Goal: Ask a question: Seek information or help from site administrators or community

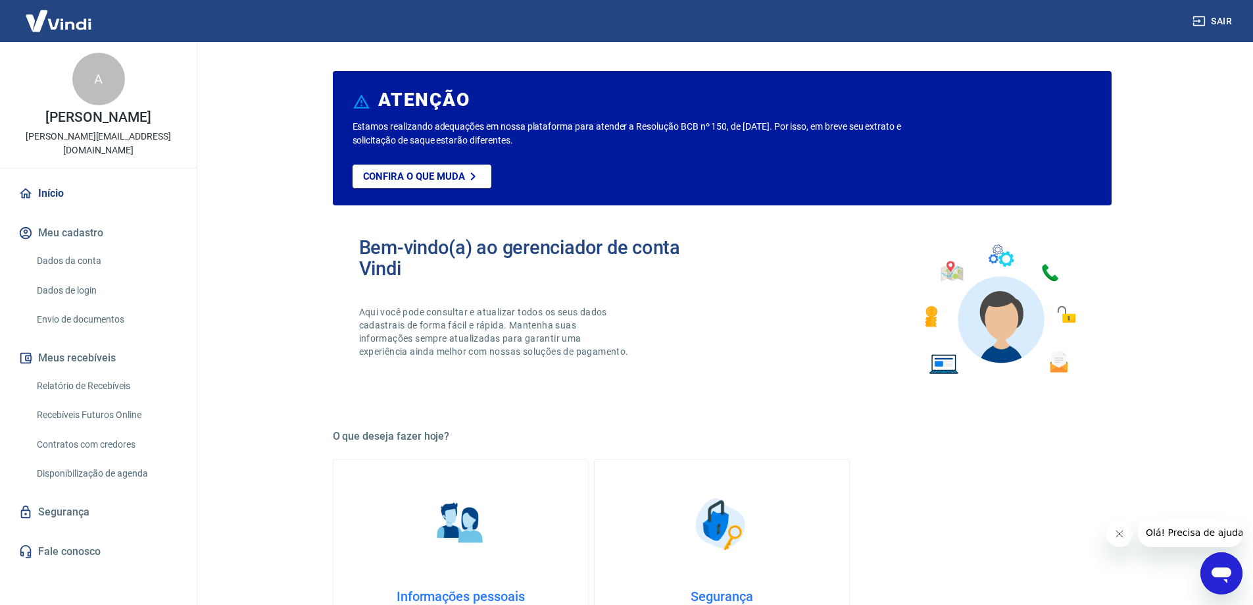
click at [65, 265] on link "Dados da conta" at bounding box center [106, 260] width 149 height 27
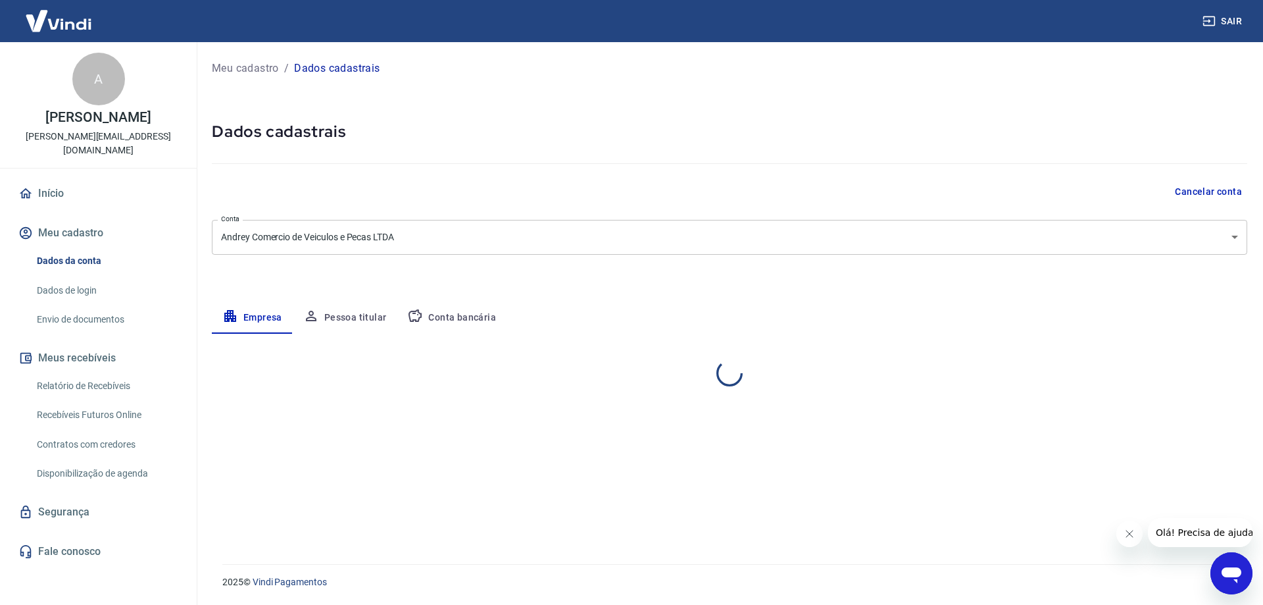
select select "SP"
select select "business"
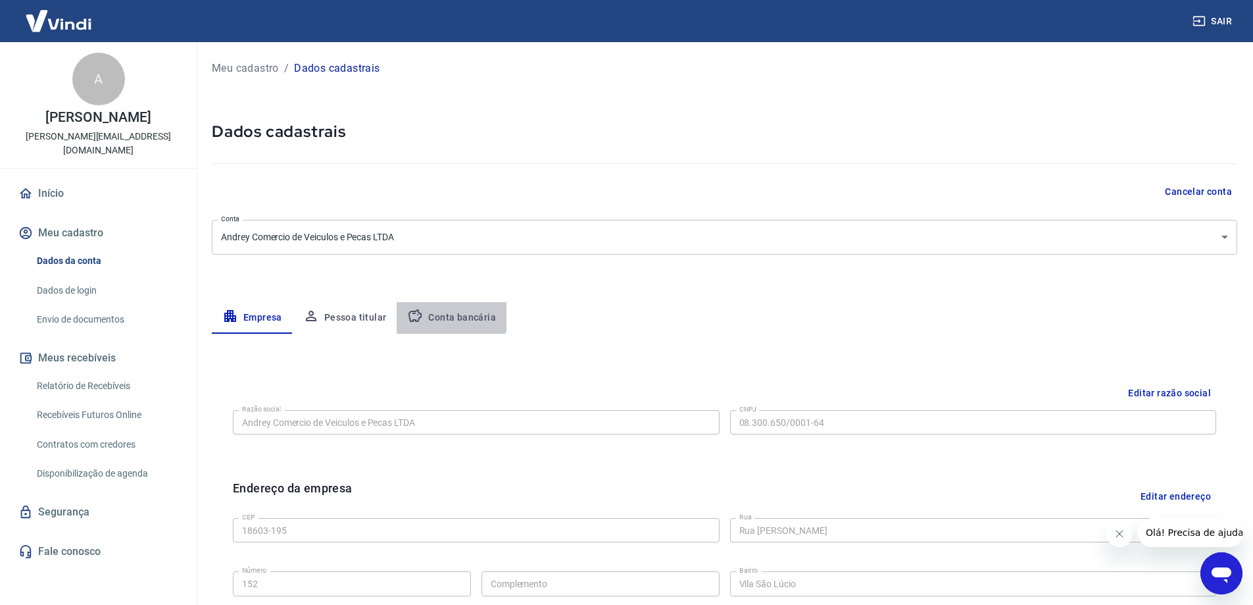
click at [437, 307] on button "Conta bancária" at bounding box center [452, 318] width 110 height 32
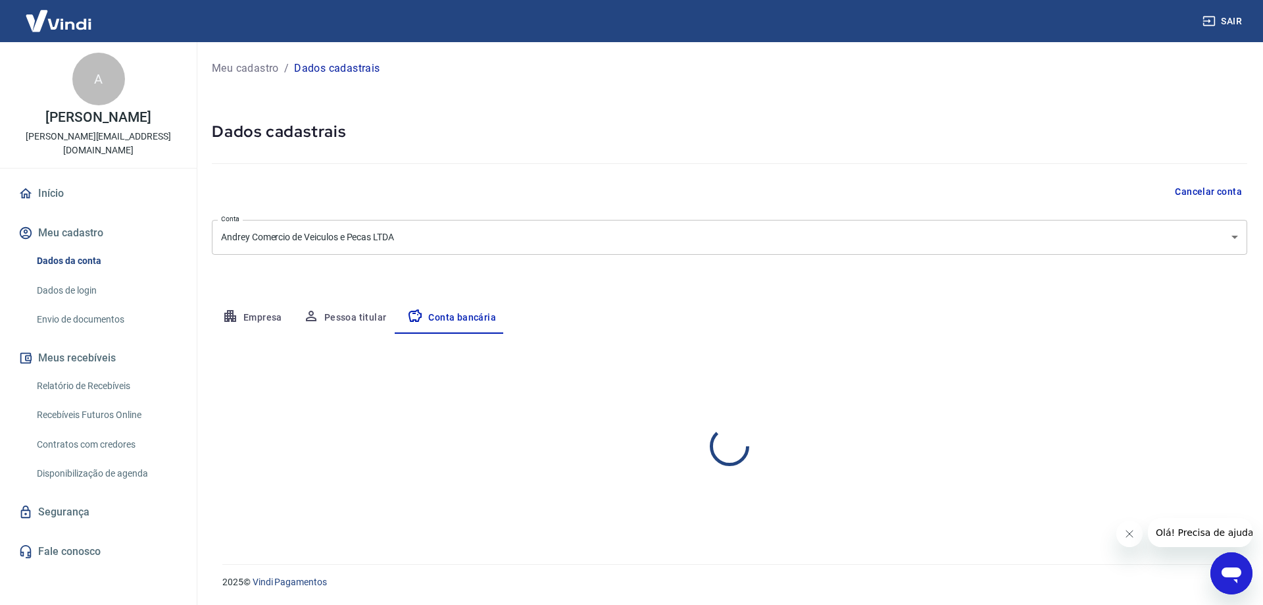
select select "1"
click at [384, 466] on div "Agência (sem dígito) 0146 Agência (sem dígito) Conta (sem dígito) 00583314 Cont…" at bounding box center [468, 475] width 513 height 43
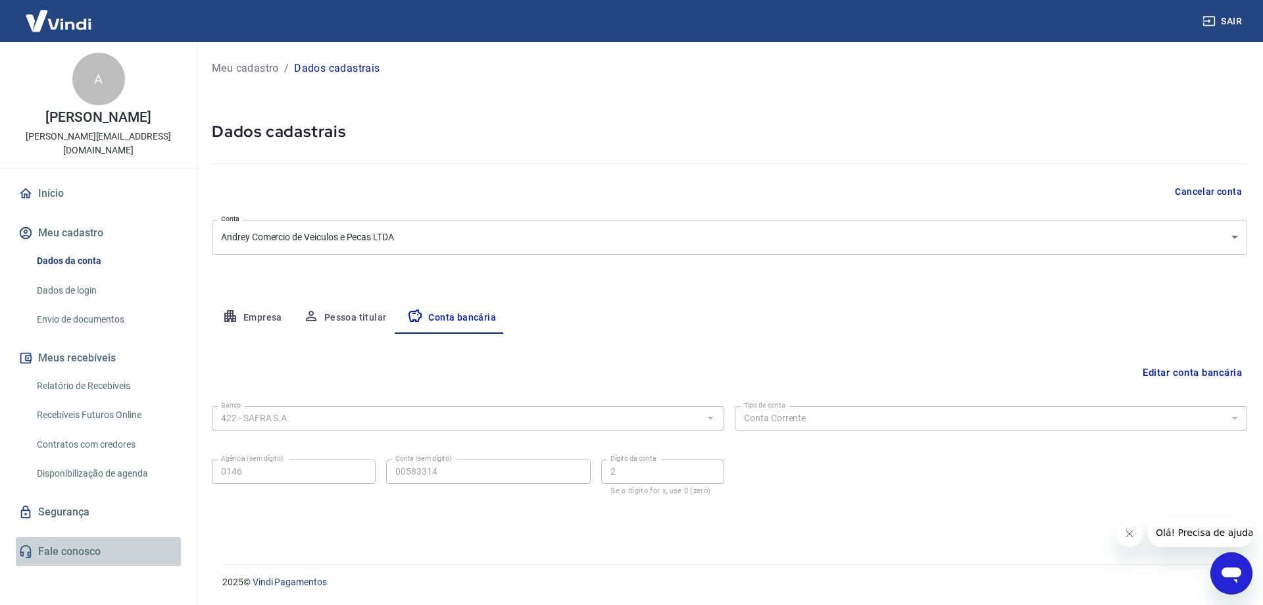
click at [72, 557] on link "Fale conosco" at bounding box center [98, 551] width 165 height 29
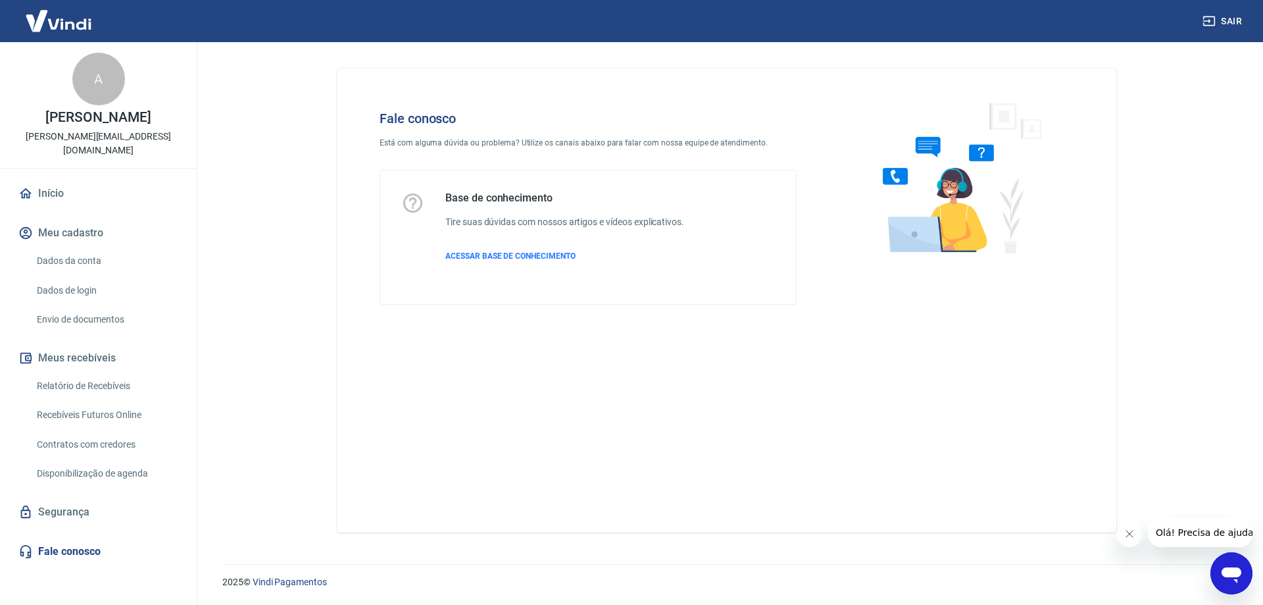
click at [508, 262] on div "Base de conhecimento Tire suas dúvidas com nossos artigos e vídeos explicativos…" at bounding box center [564, 236] width 239 height 91
click at [512, 250] on p "ACESSAR BASE DE CONHECIMENTO" at bounding box center [564, 256] width 239 height 12
click at [1224, 557] on div "Abrir janela de mensagens" at bounding box center [1231, 572] width 39 height 39
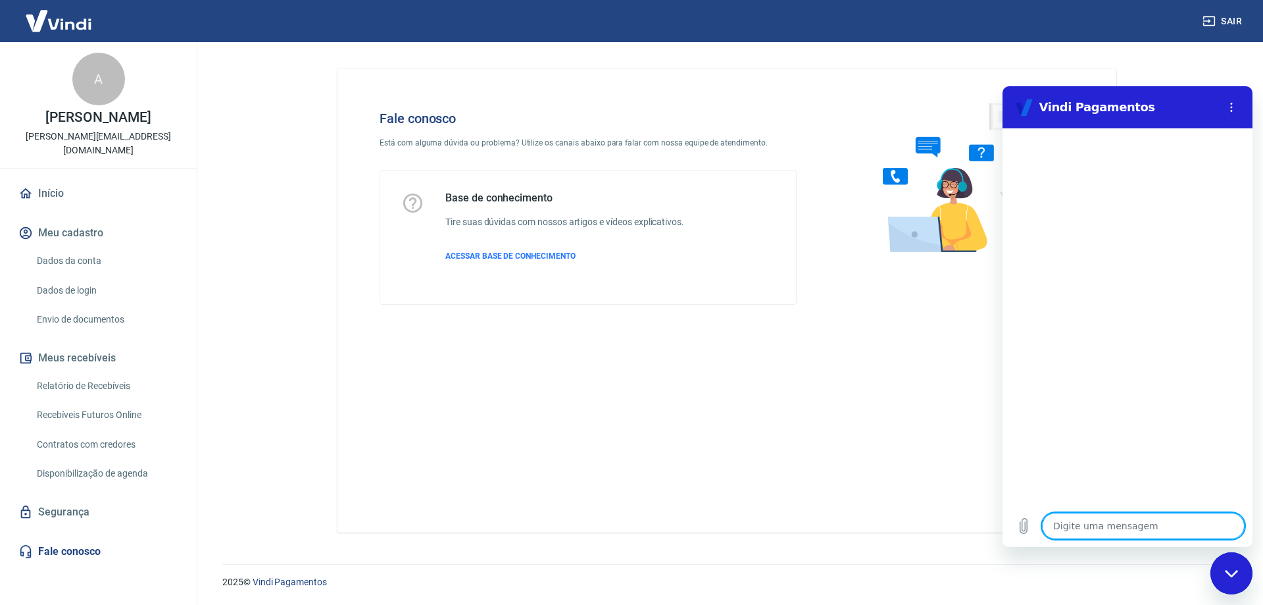
click at [1086, 534] on textarea at bounding box center [1143, 526] width 203 height 26
type textarea "B"
type textarea "x"
type textarea "Bo"
type textarea "x"
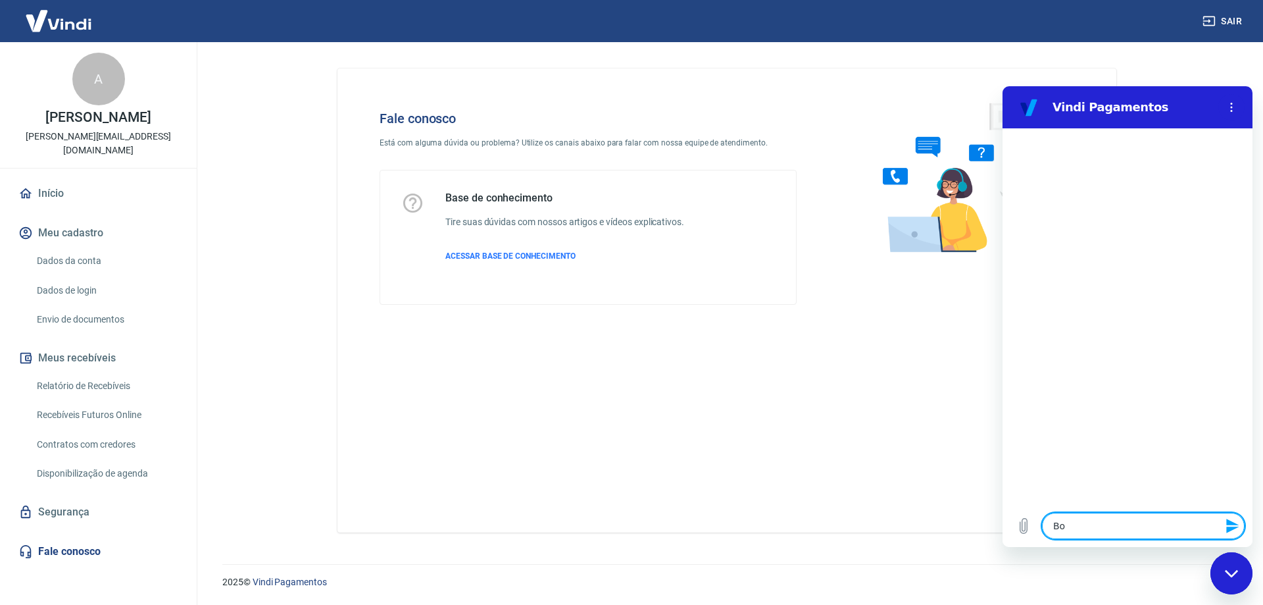
type textarea "Bom"
type textarea "x"
type textarea "Bom"
type textarea "x"
type textarea "Bom d"
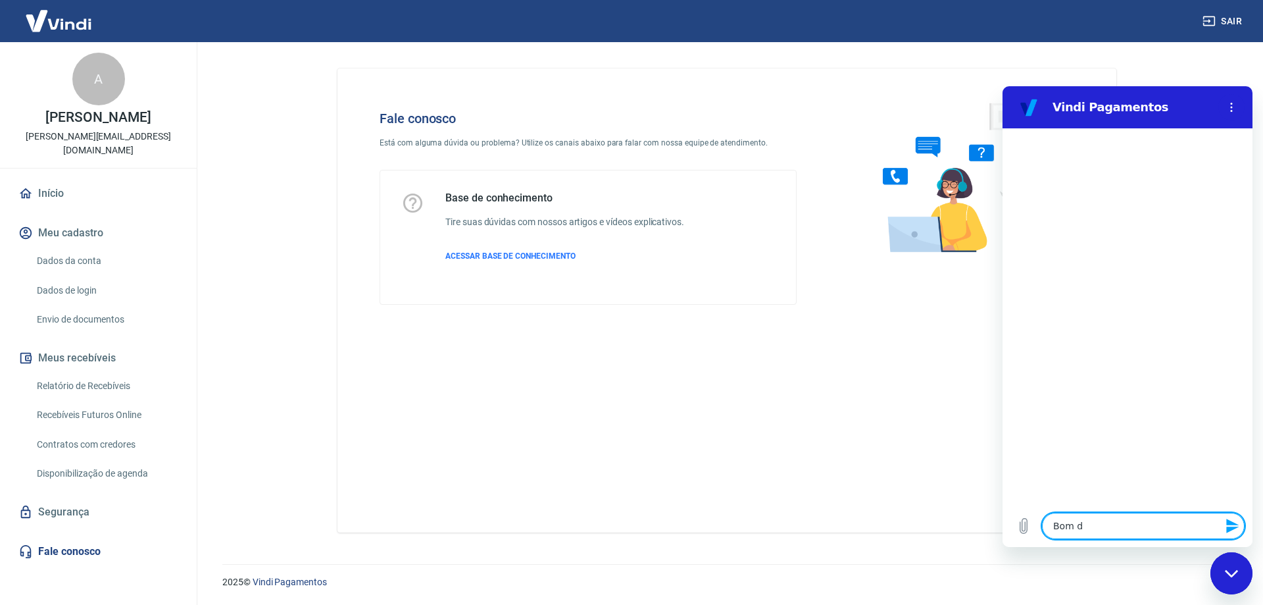
type textarea "x"
type textarea "Bom di"
type textarea "x"
type textarea "Bom dia"
type textarea "x"
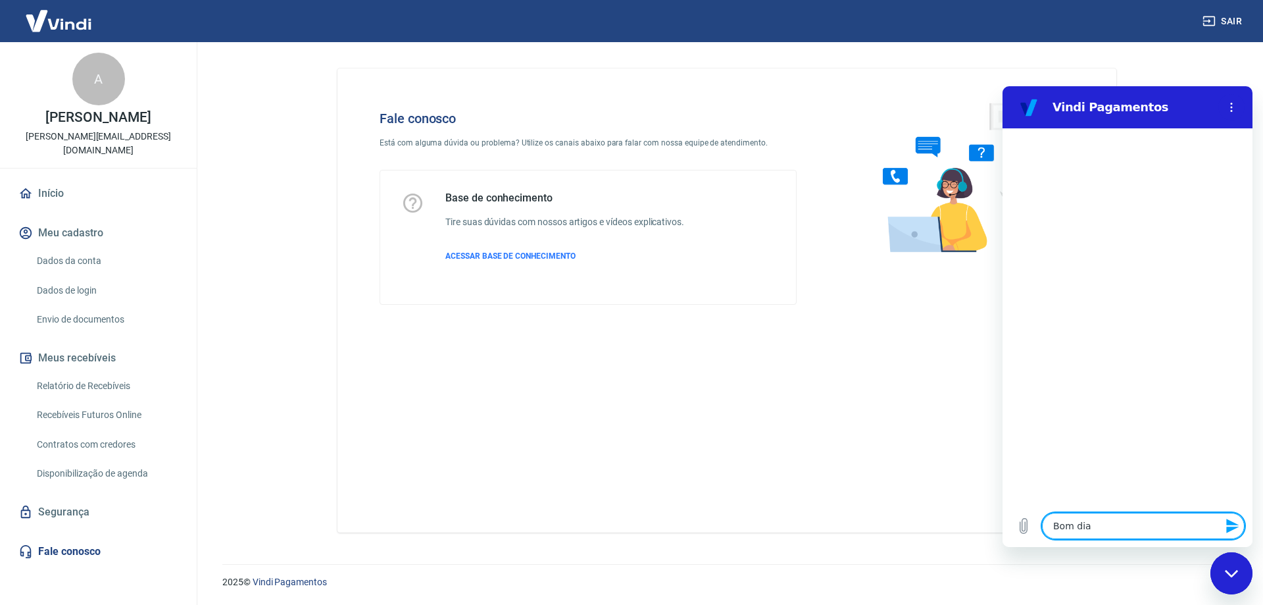
type textarea "Bom dia!"
type textarea "x"
type textarea "E"
type textarea "x"
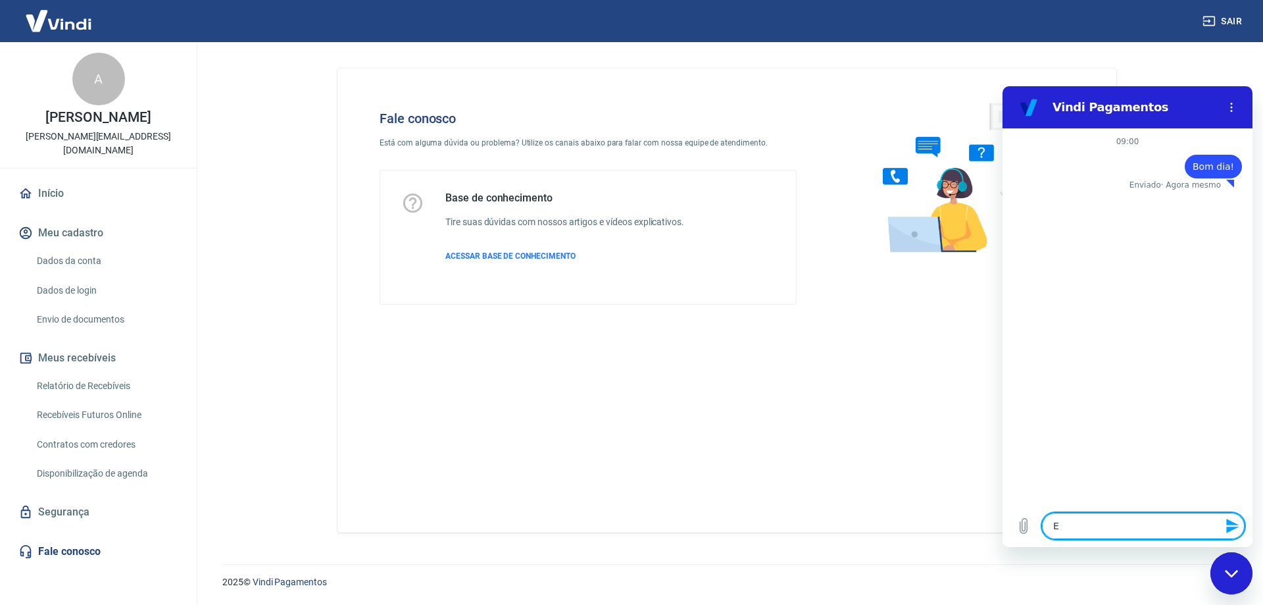
type textarea "Es"
type textarea "x"
type textarea "Est"
type textarea "x"
type textarea "Esto"
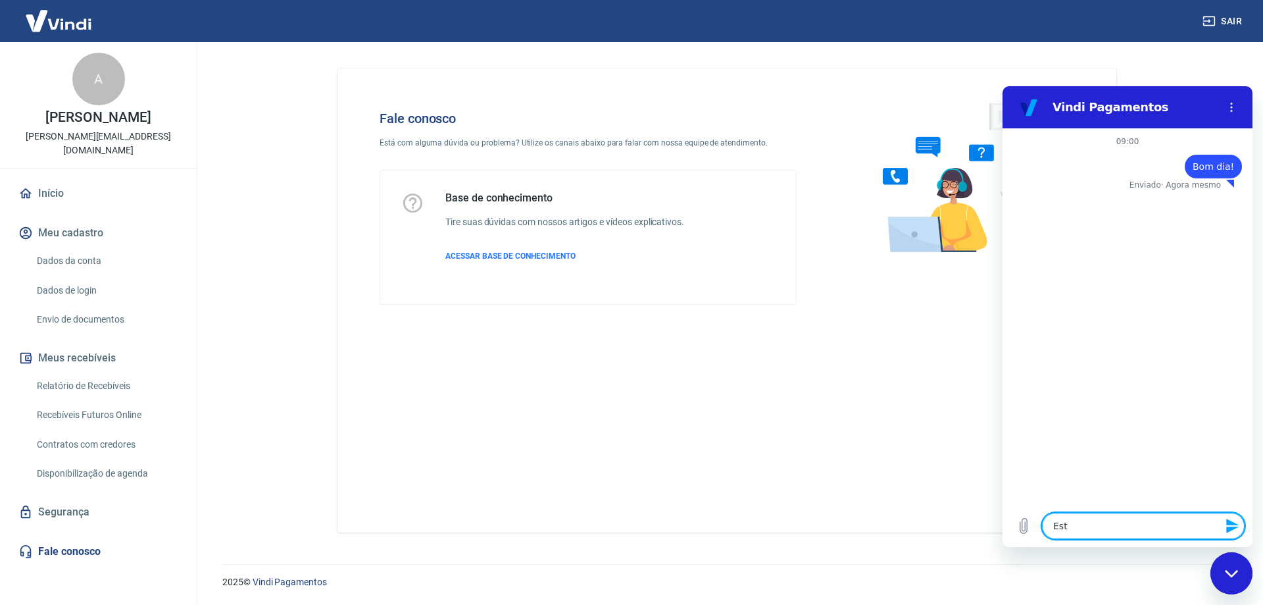
type textarea "x"
type textarea "Estou"
type textarea "x"
type textarea "Estou"
type textarea "x"
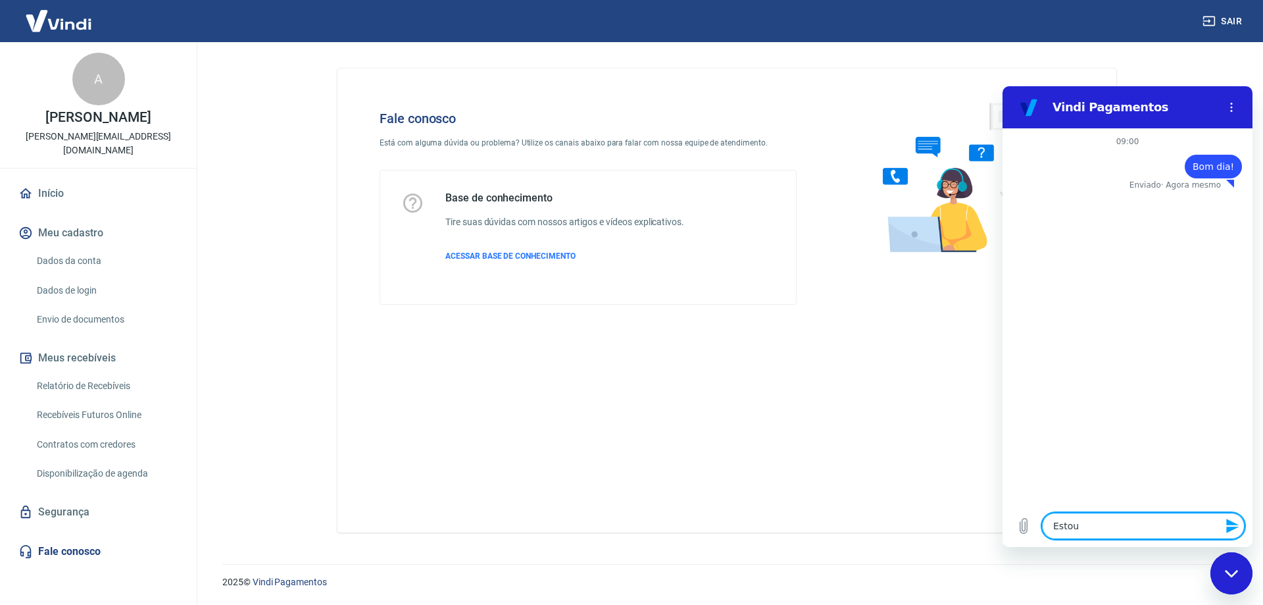
type textarea "Estou t"
type textarea "x"
type textarea "Estou te"
type textarea "x"
type textarea "Estou ten"
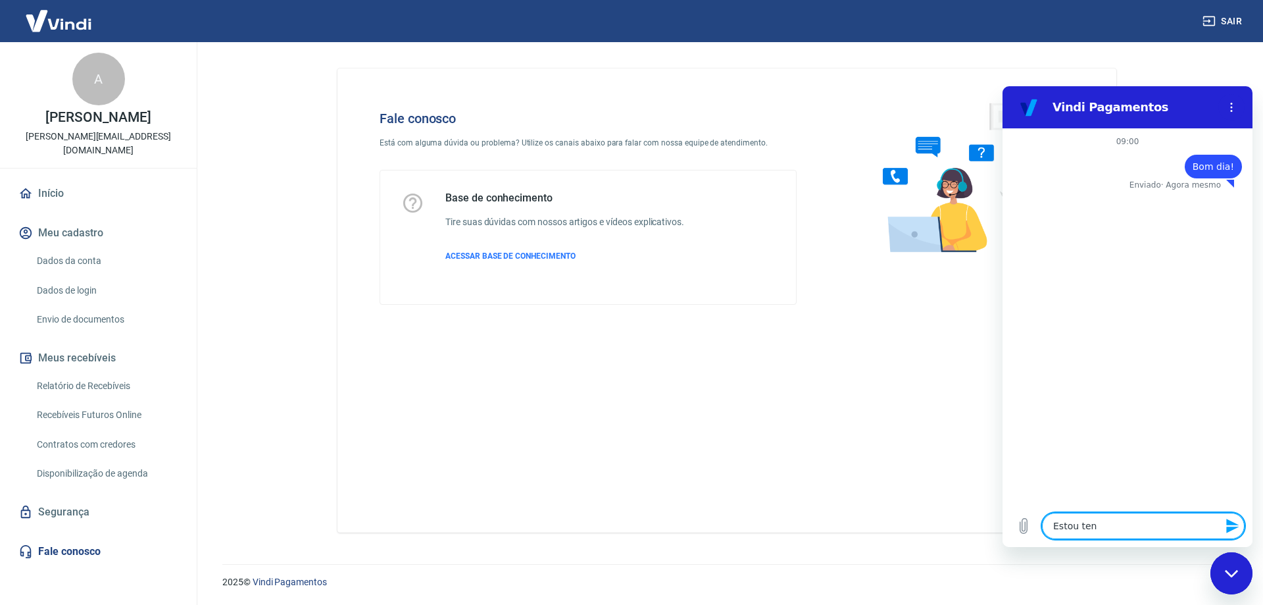
type textarea "x"
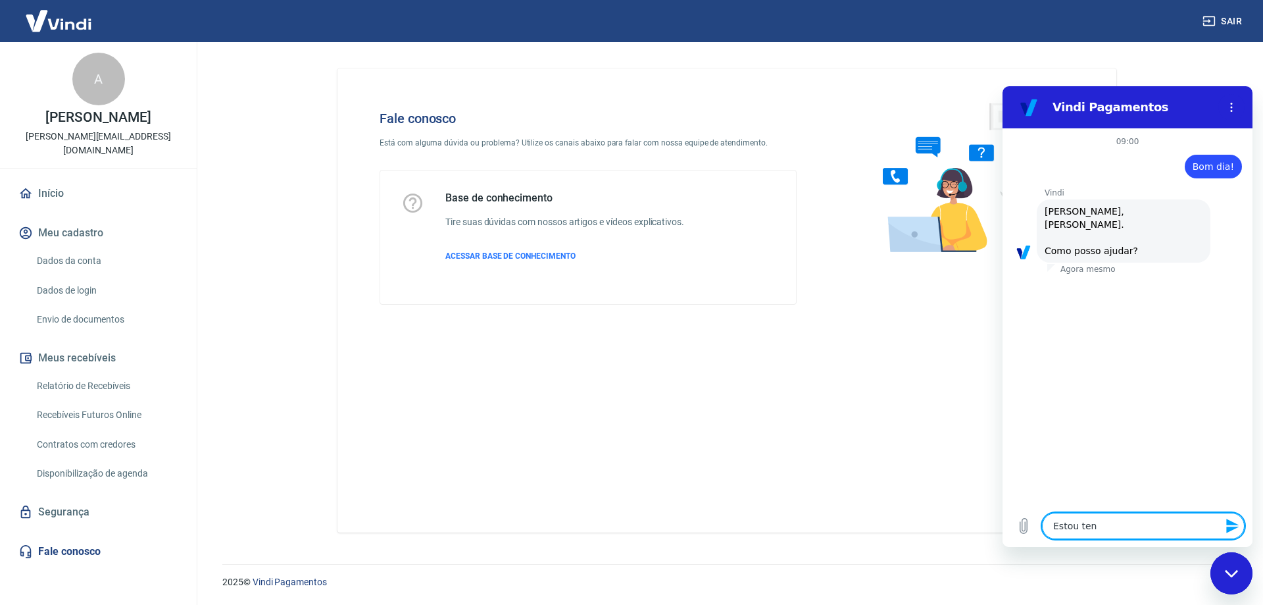
type textarea "Estou tent"
type textarea "x"
type textarea "Estou tenta"
type textarea "x"
type textarea "Estou tentan"
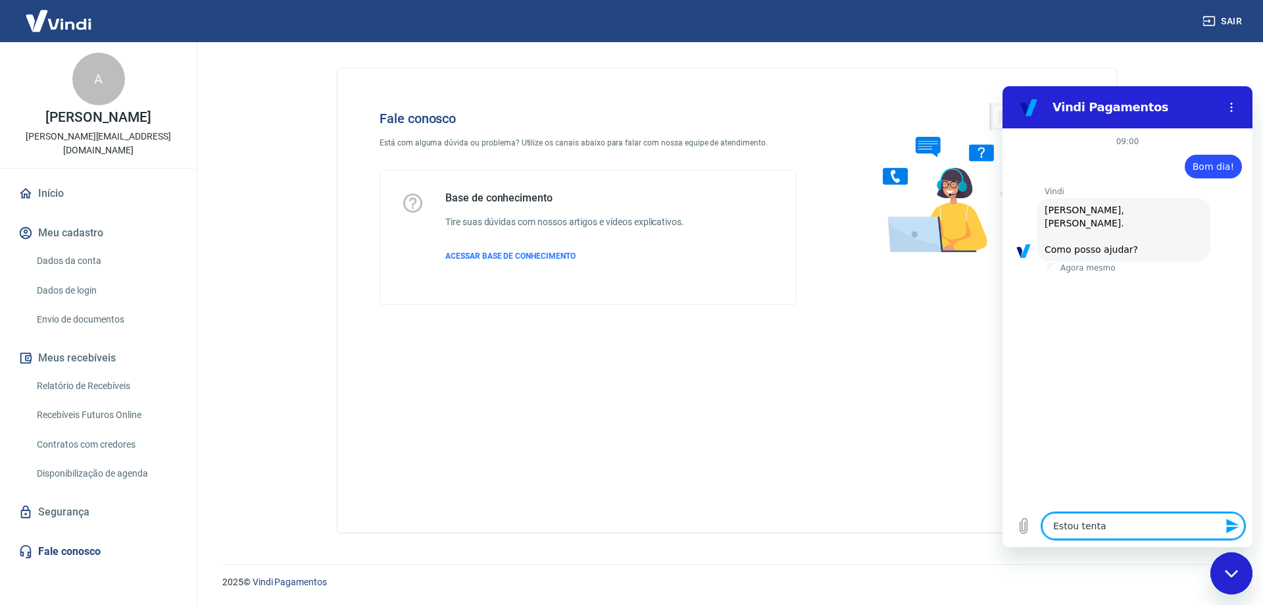
type textarea "x"
type textarea "Estou tentand"
type textarea "x"
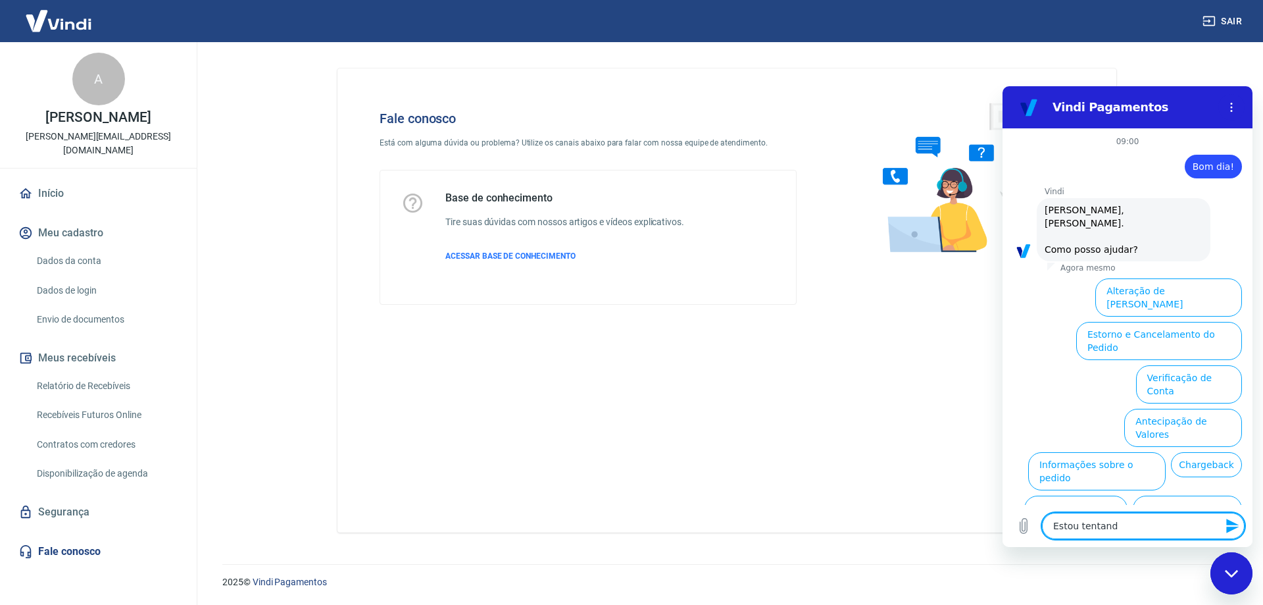
type textarea "Estou tentando"
type textarea "x"
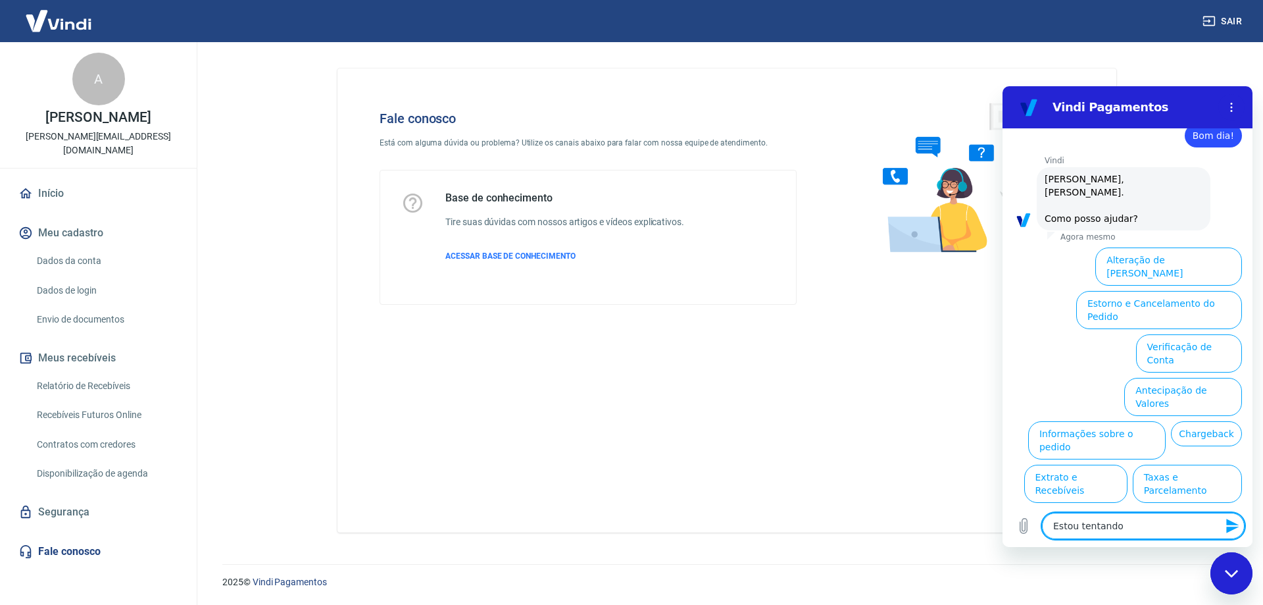
type textarea "Estou tentando"
type textarea "x"
type textarea "Estou tentando s"
type textarea "x"
type textarea "Estou tentando se"
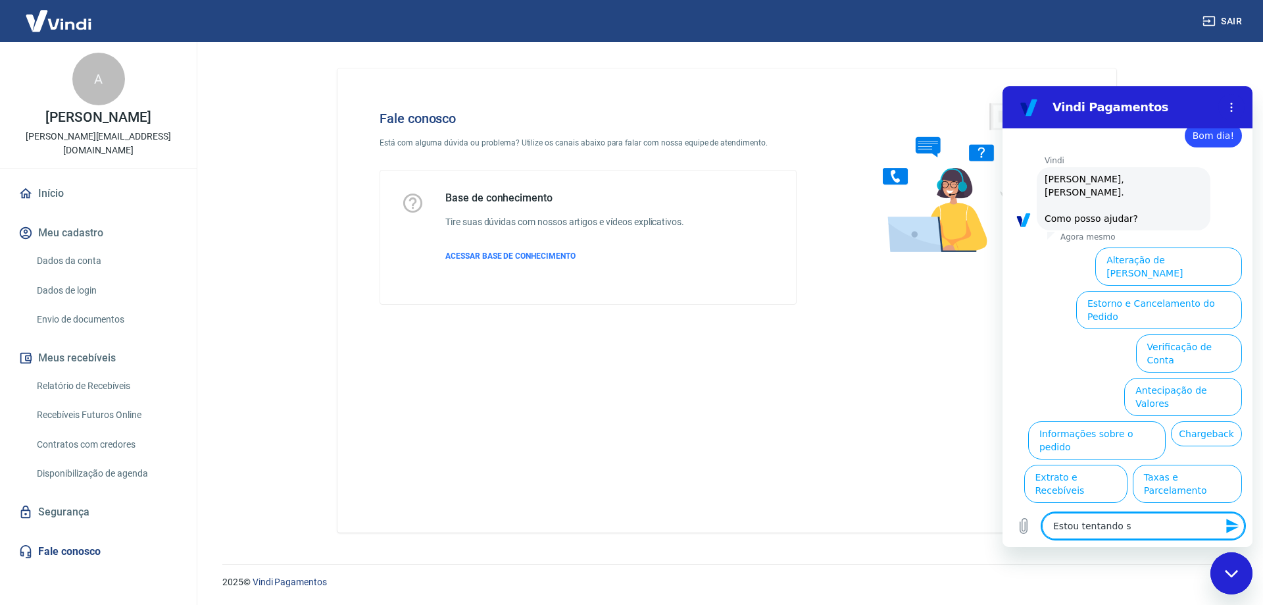
type textarea "x"
type textarea "Estou tentando seg"
type textarea "x"
type textarea "Estou tentando segu"
type textarea "x"
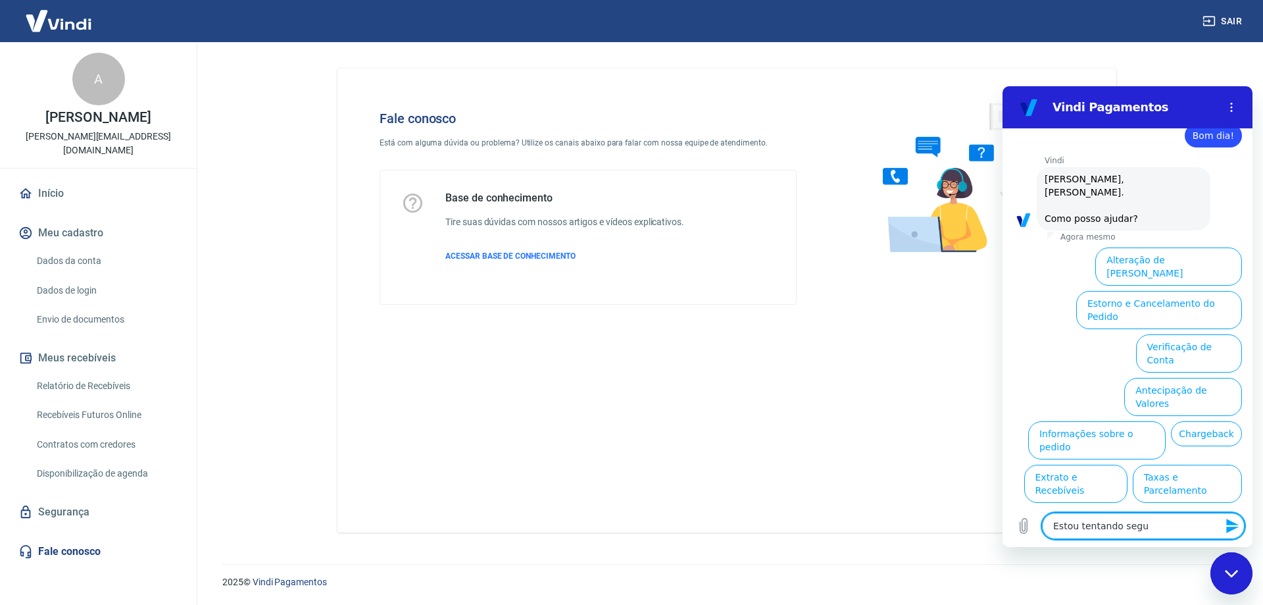
type textarea "Estou tentando segui"
type textarea "x"
type textarea "Estou tentando seguir"
type textarea "x"
type textarea "Estou tentando seguir"
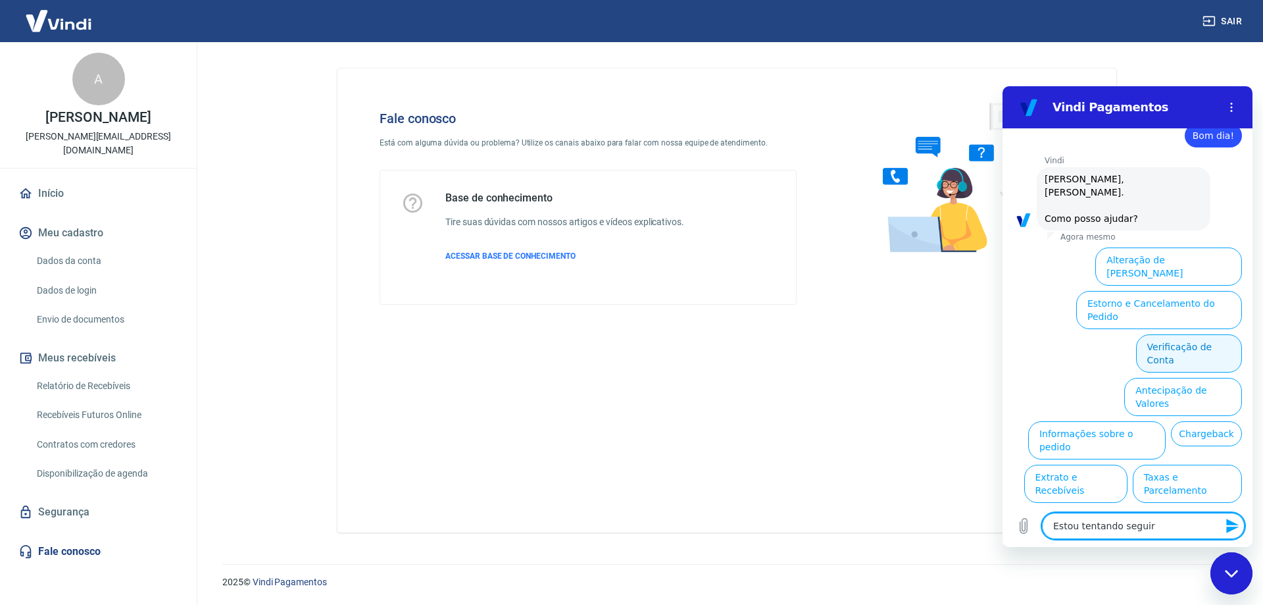
click at [1182, 334] on button "Verificação de Conta" at bounding box center [1189, 353] width 106 height 38
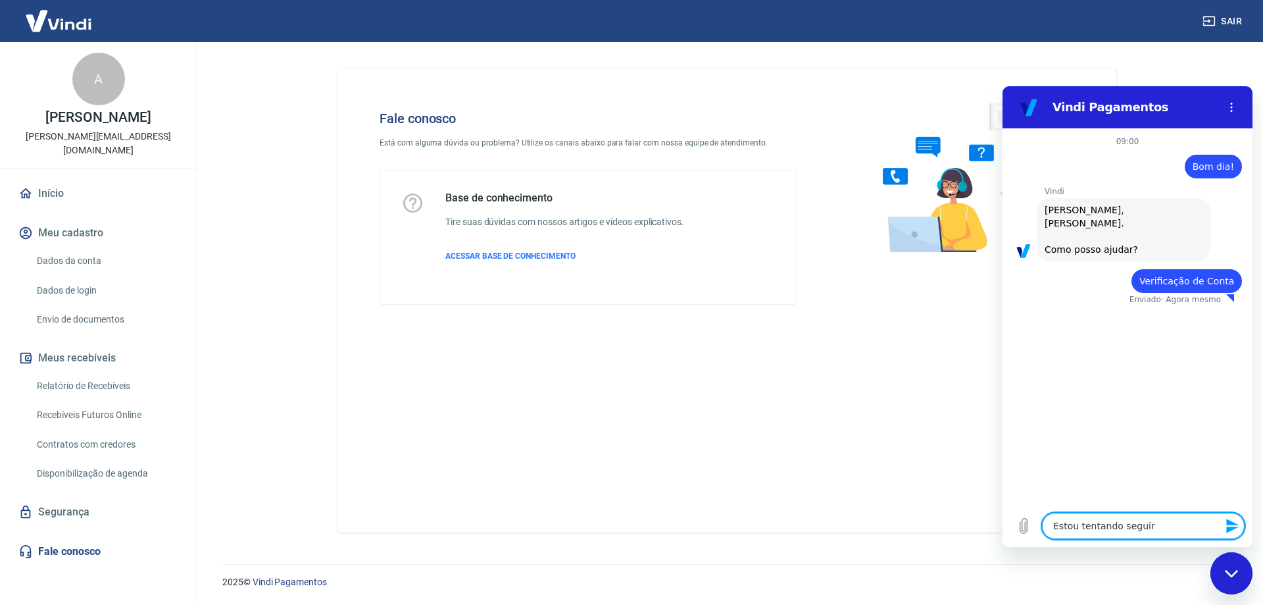
click at [1135, 527] on textarea "Estou tentando seguir" at bounding box center [1143, 526] width 203 height 26
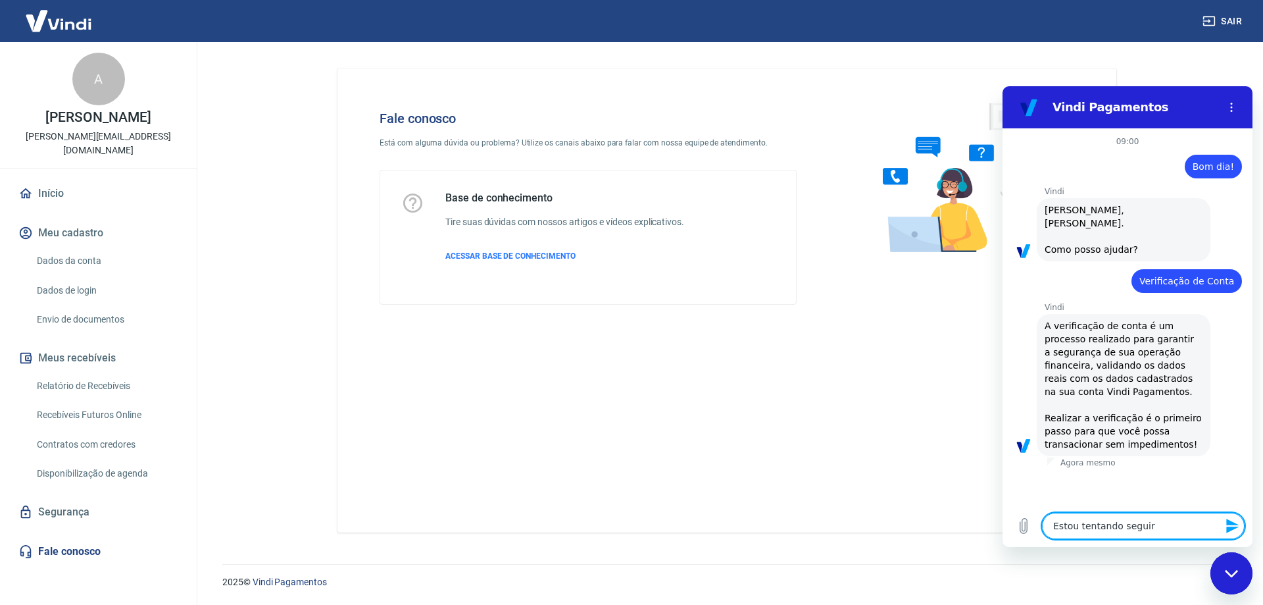
click at [1135, 527] on textarea "Estou tentando seguir" at bounding box center [1143, 526] width 203 height 26
type textarea "x"
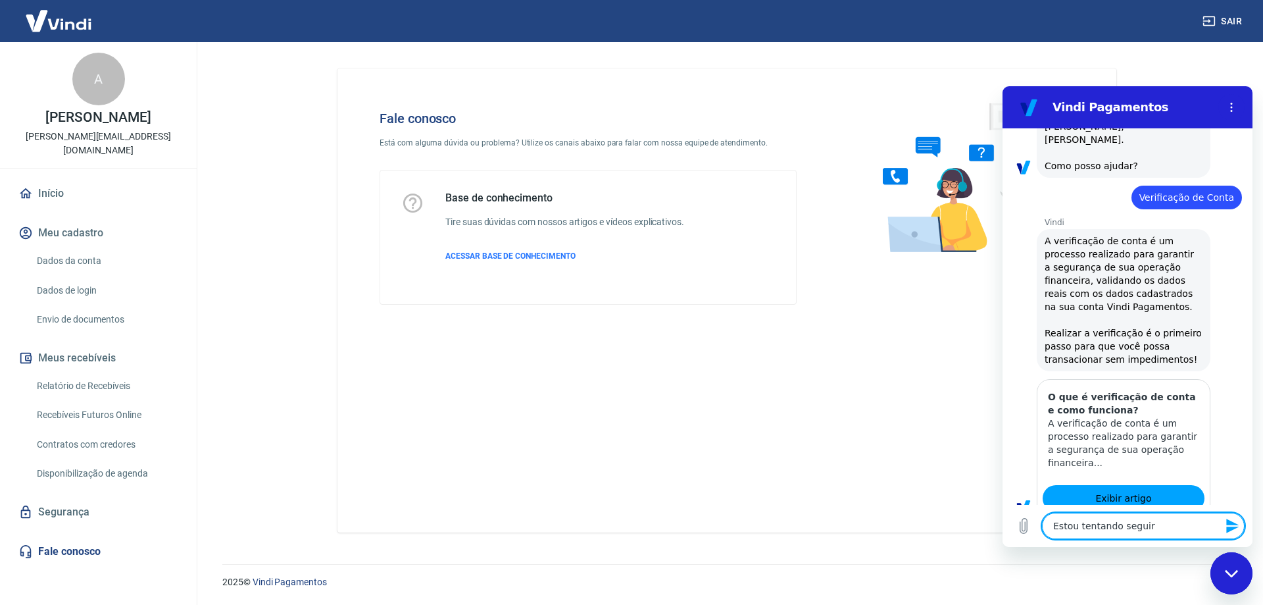
type textarea "Estou tentando segui"
type textarea "x"
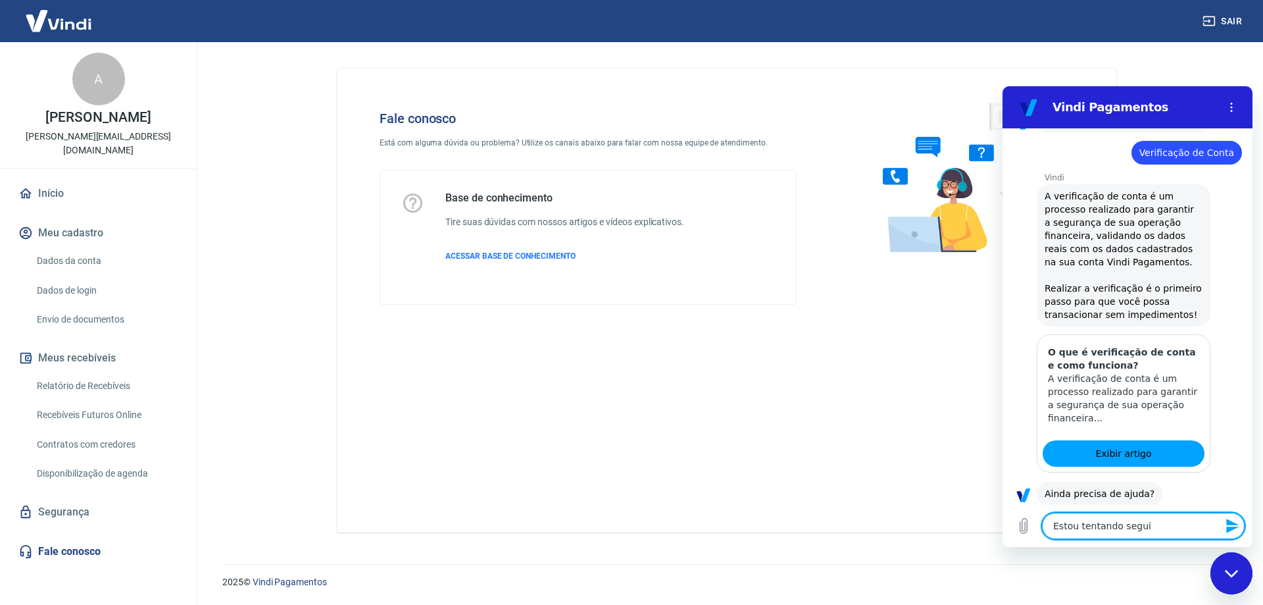
scroll to position [161, 0]
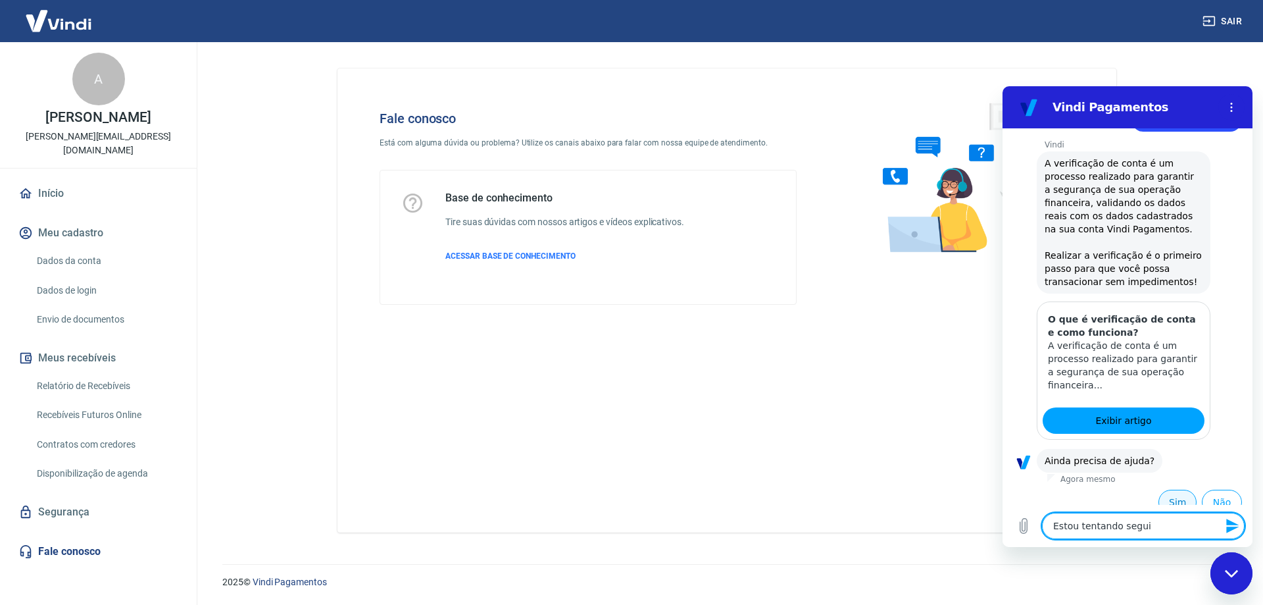
type textarea "Estou tentando segui"
click at [1172, 493] on button "Sim" at bounding box center [1178, 502] width 38 height 25
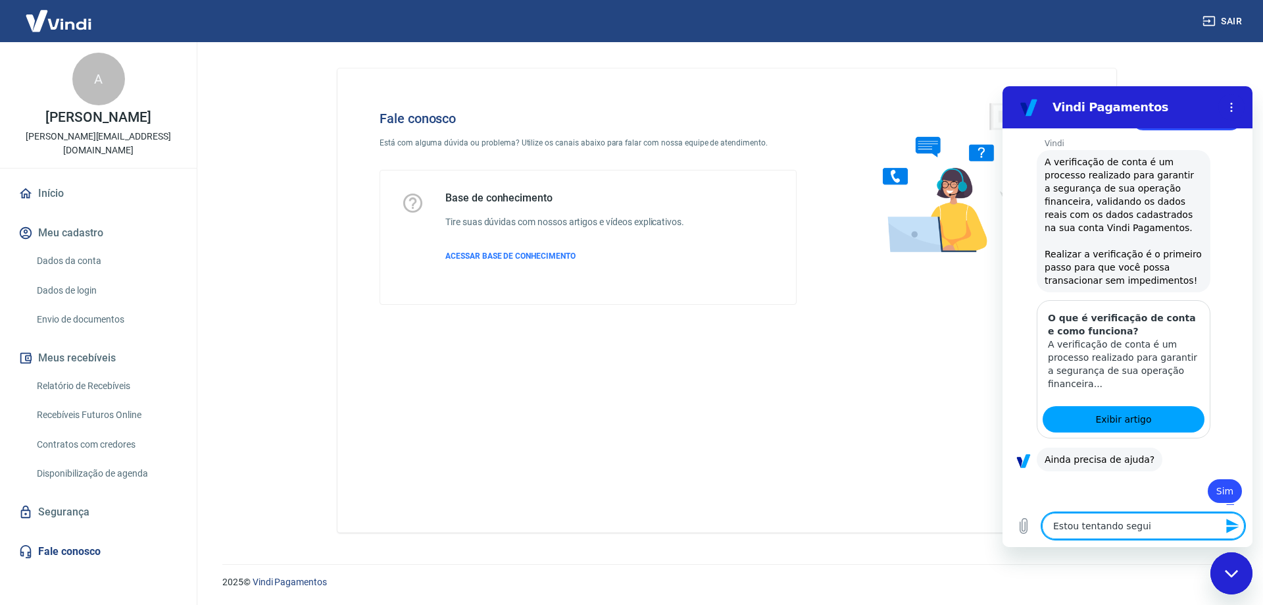
type textarea "x"
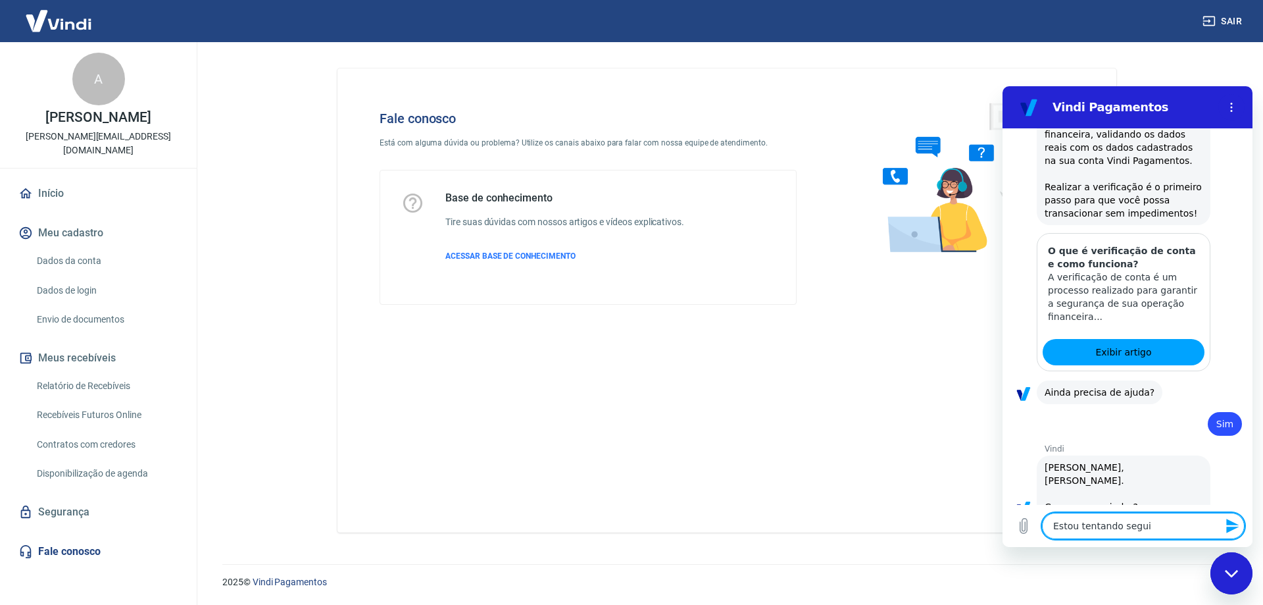
scroll to position [505, 0]
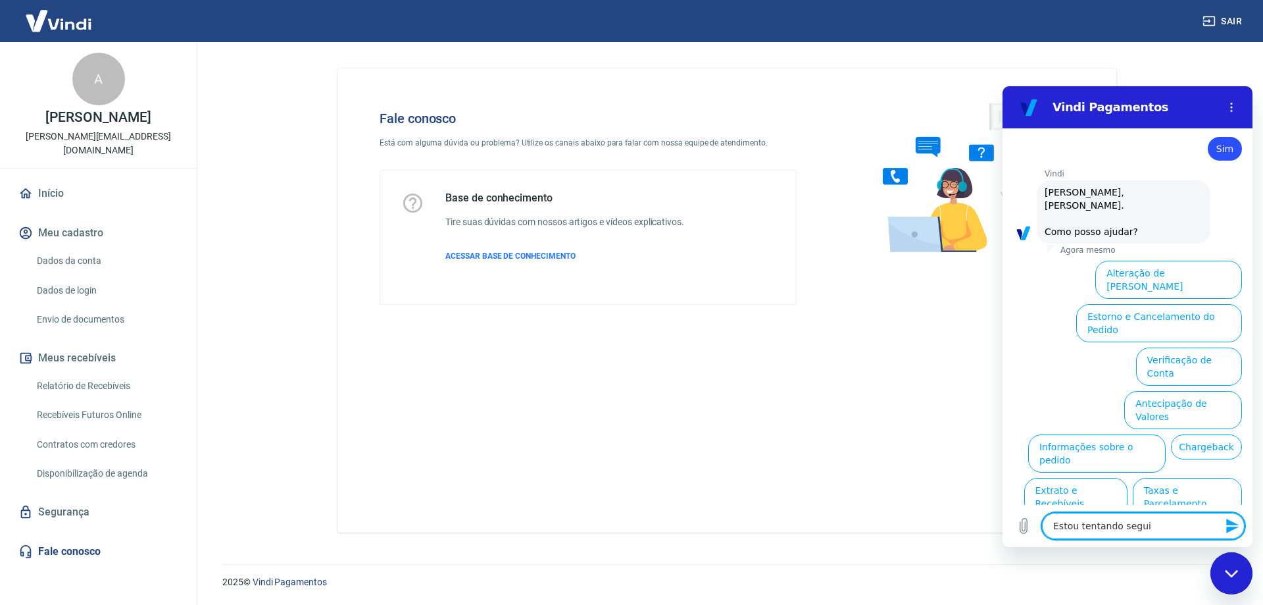
click at [1162, 526] on textarea "Estou tentando segui" at bounding box center [1143, 526] width 203 height 26
type textarea "x"
type textarea "a"
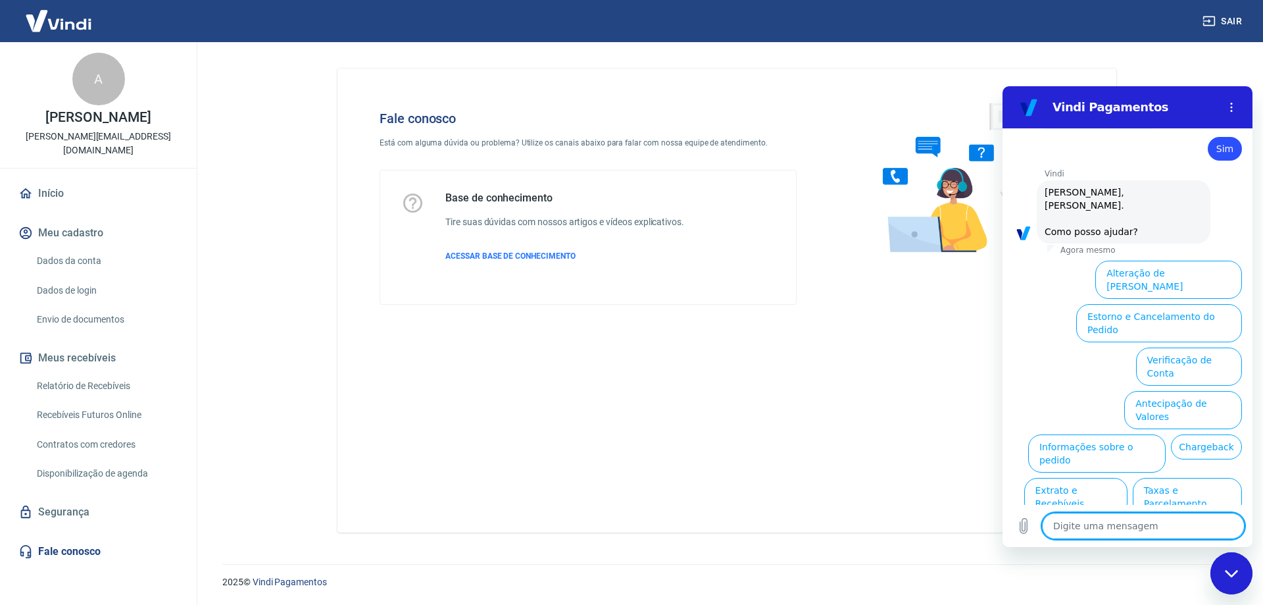
type textarea "x"
type textarea "at"
type textarea "x"
type textarea "ate"
type textarea "x"
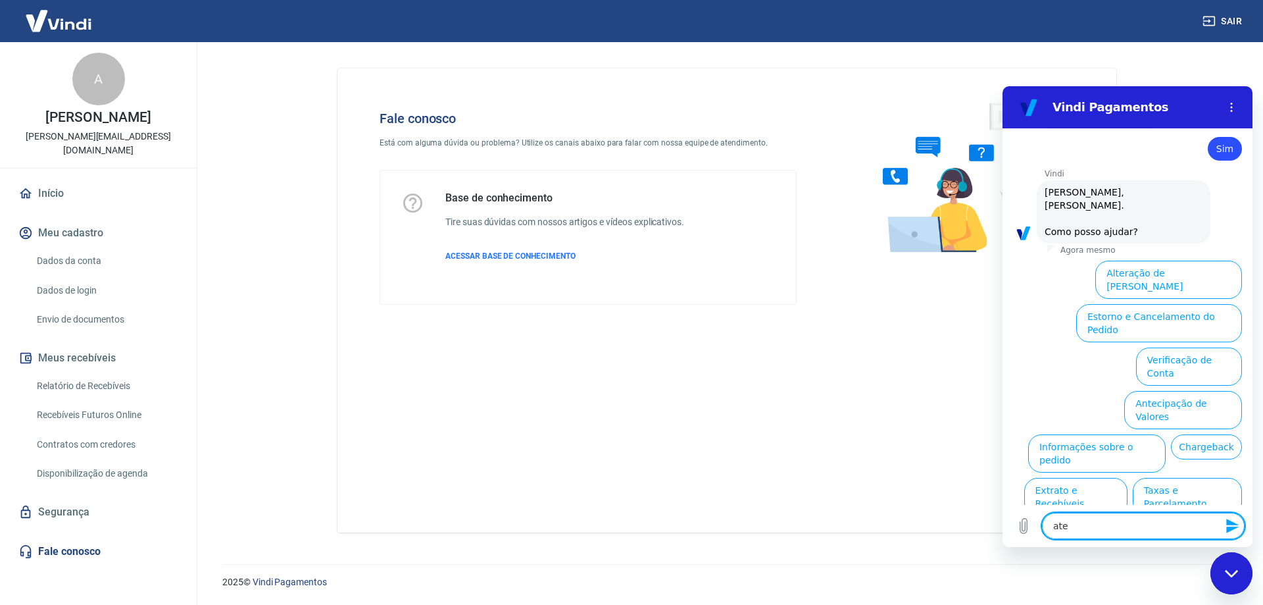
type textarea "aten"
type textarea "x"
type textarea "atend"
type textarea "x"
type textarea "atende"
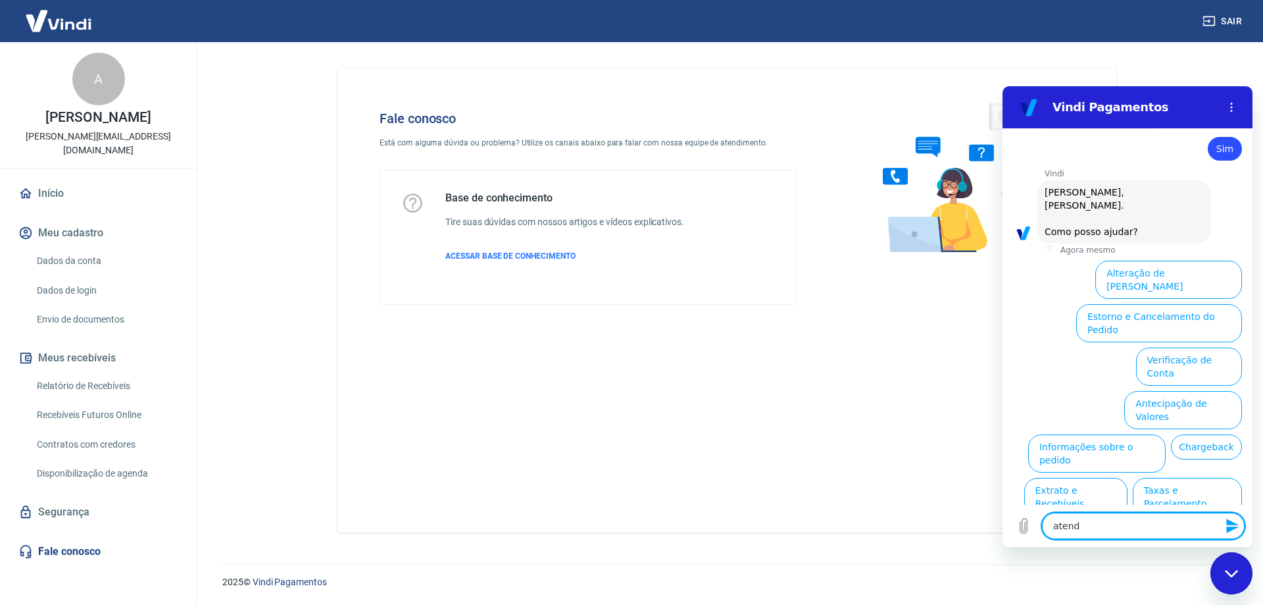
type textarea "x"
type textarea "atenden"
type textarea "x"
type textarea "atendent"
type textarea "x"
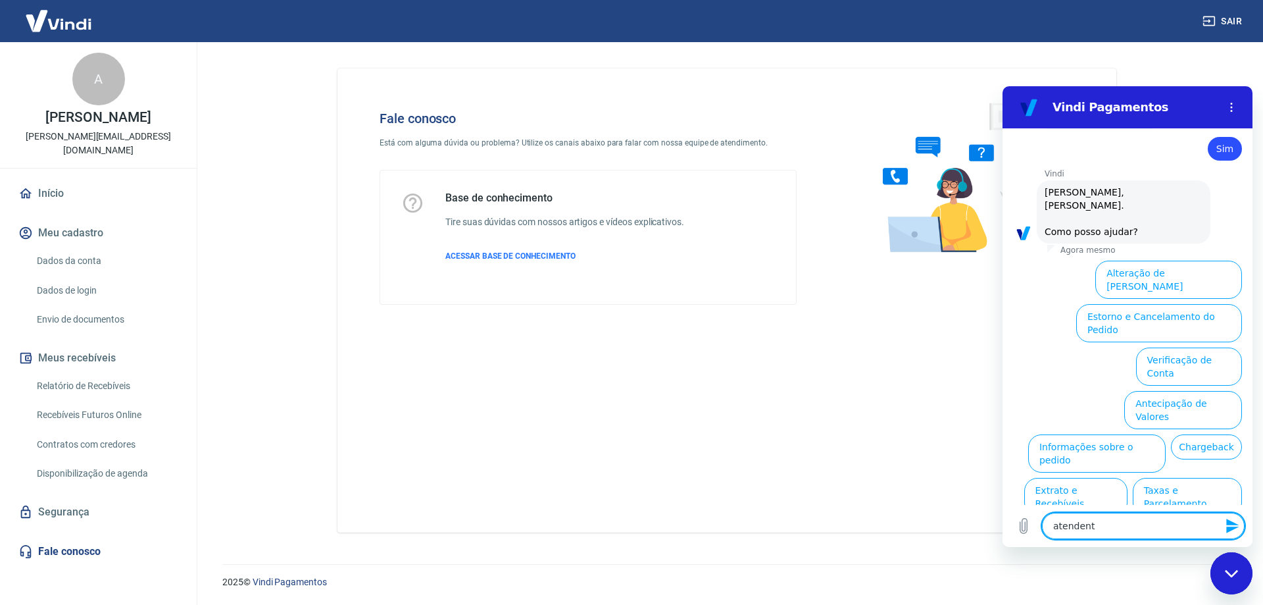
type textarea "atendente"
type textarea "x"
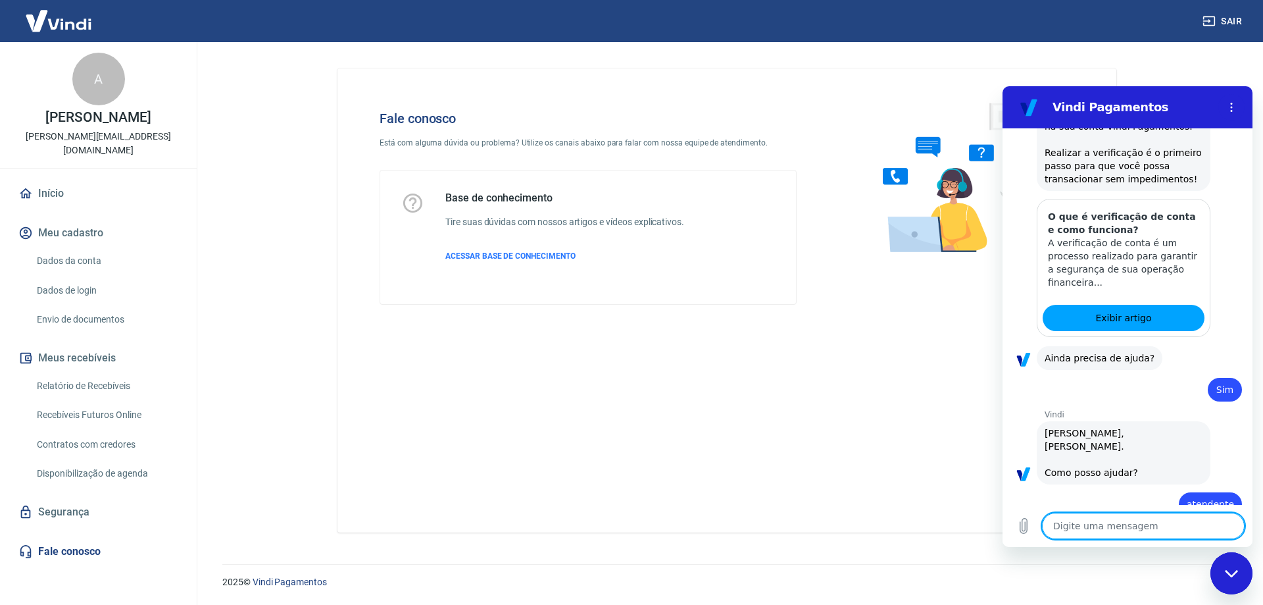
type textarea "x"
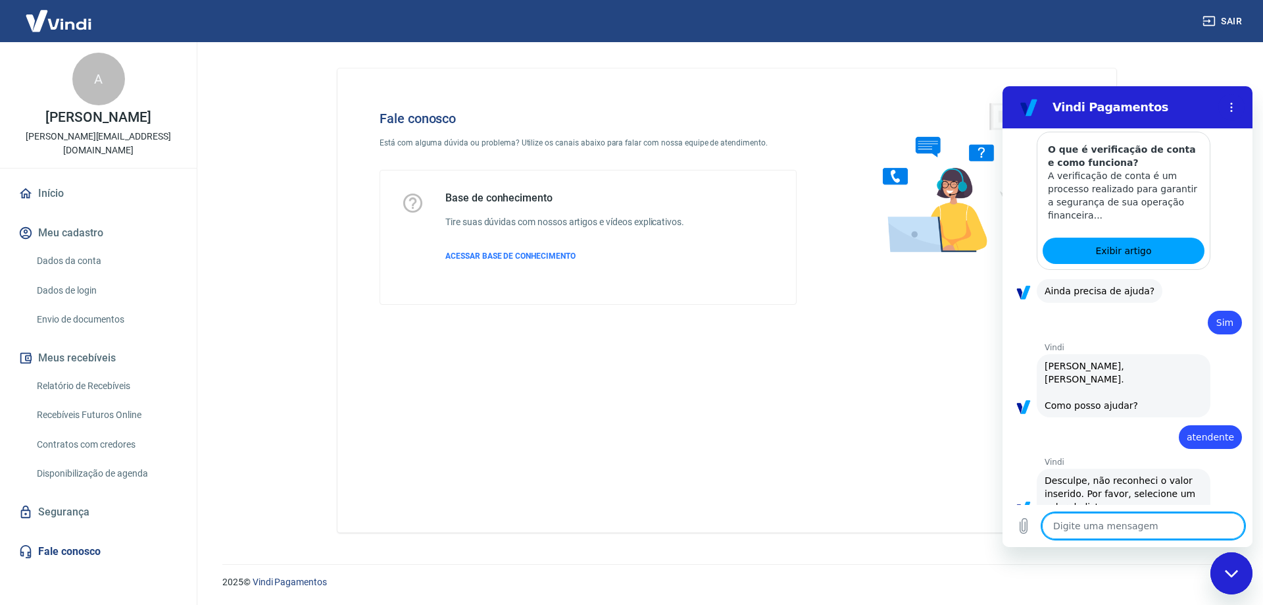
scroll to position [334, 0]
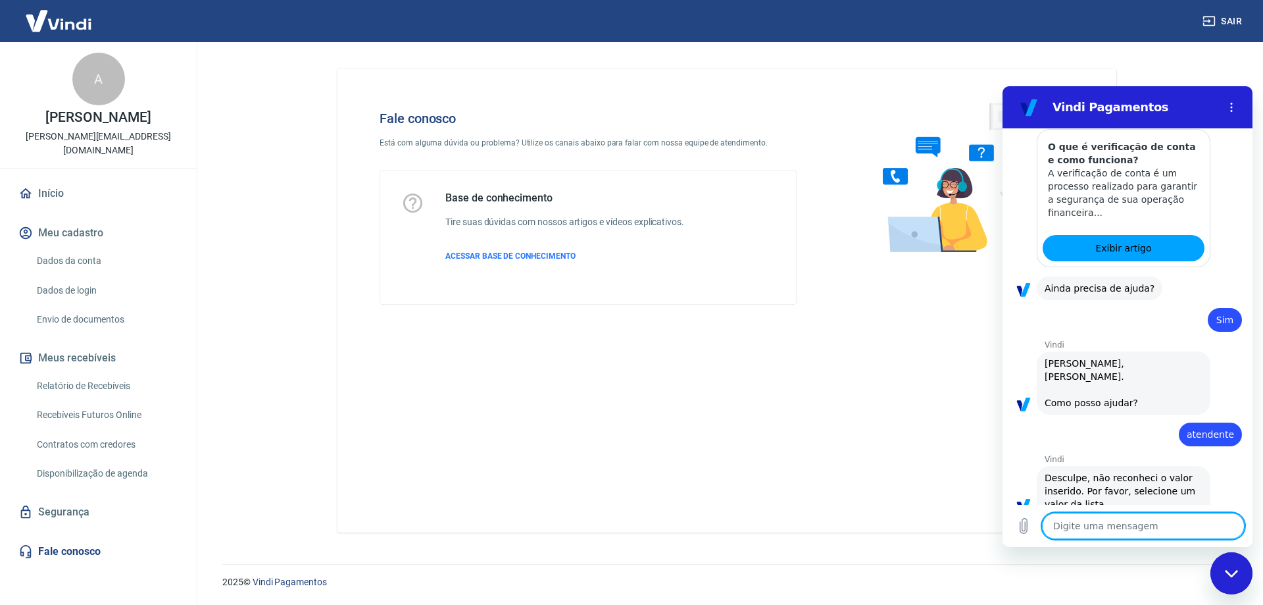
click at [1144, 528] on textarea at bounding box center [1143, 526] width 203 height 26
type textarea "F"
type textarea "x"
type textarea "Fa"
type textarea "x"
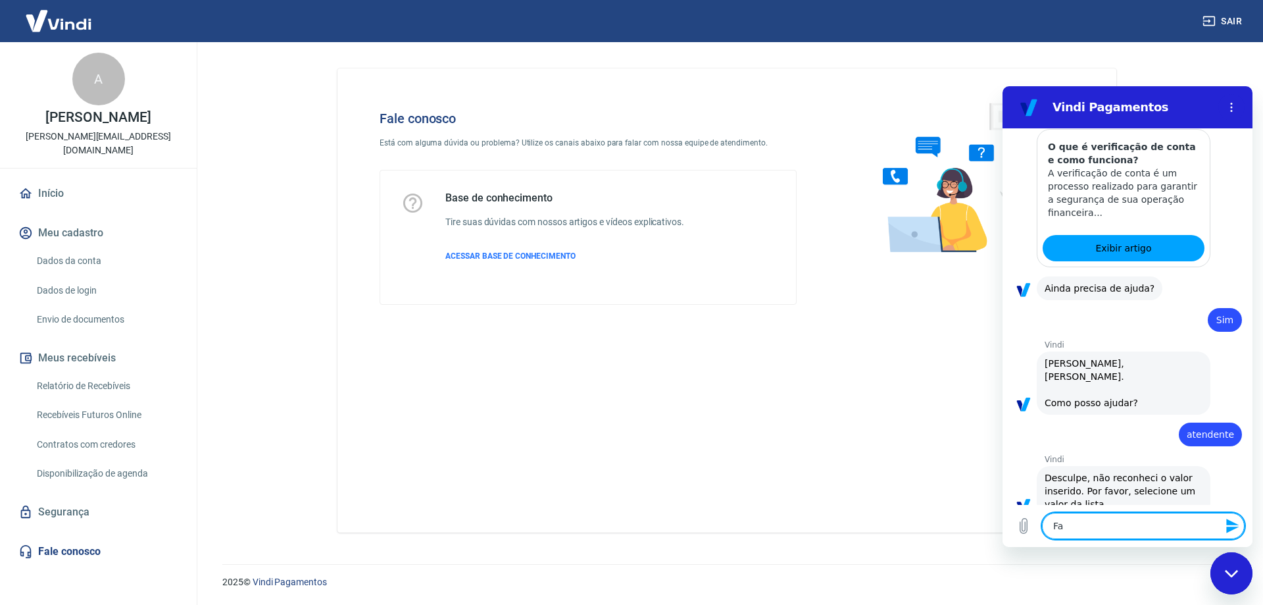
type textarea "Fal"
type textarea "x"
type textarea "Fala"
type textarea "x"
type textarea "Falar"
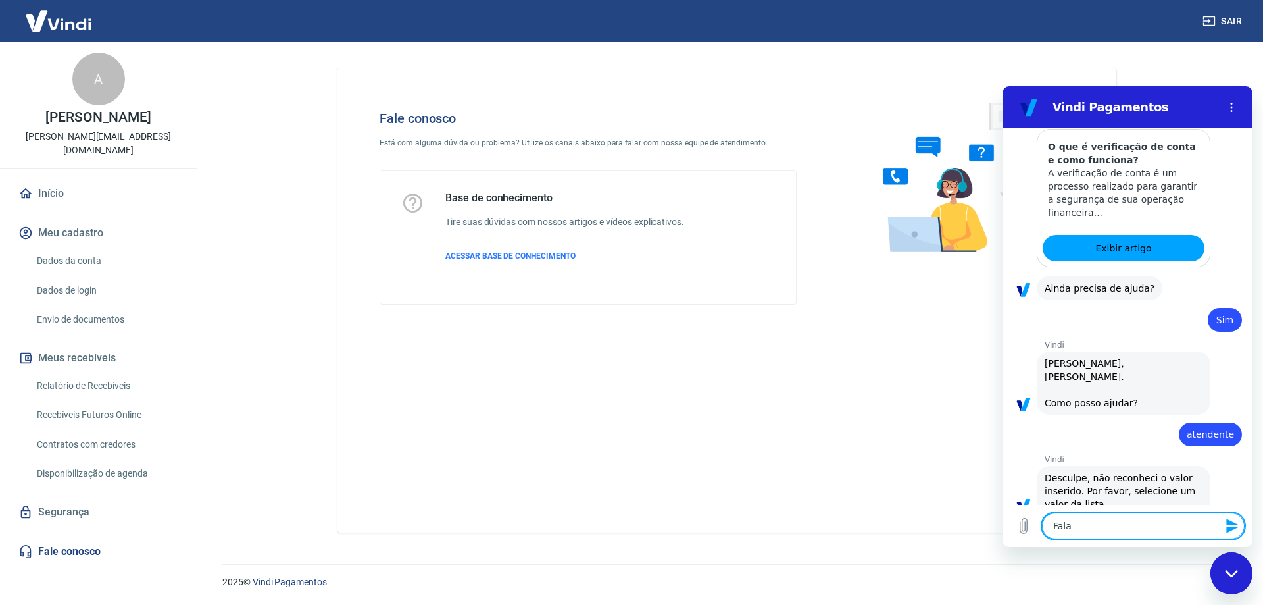
type textarea "x"
type textarea "Falar"
type textarea "x"
type textarea "Falar c"
type textarea "x"
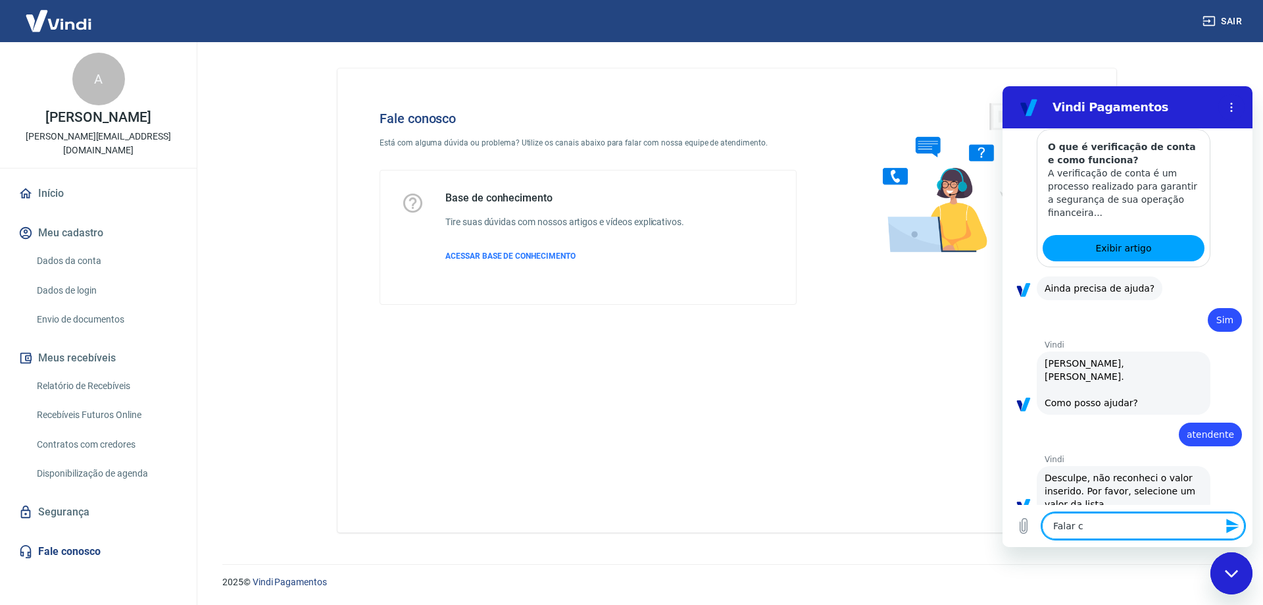
type textarea "Falar co"
type textarea "x"
type textarea "Falar com"
type textarea "x"
type textarea "Falar com"
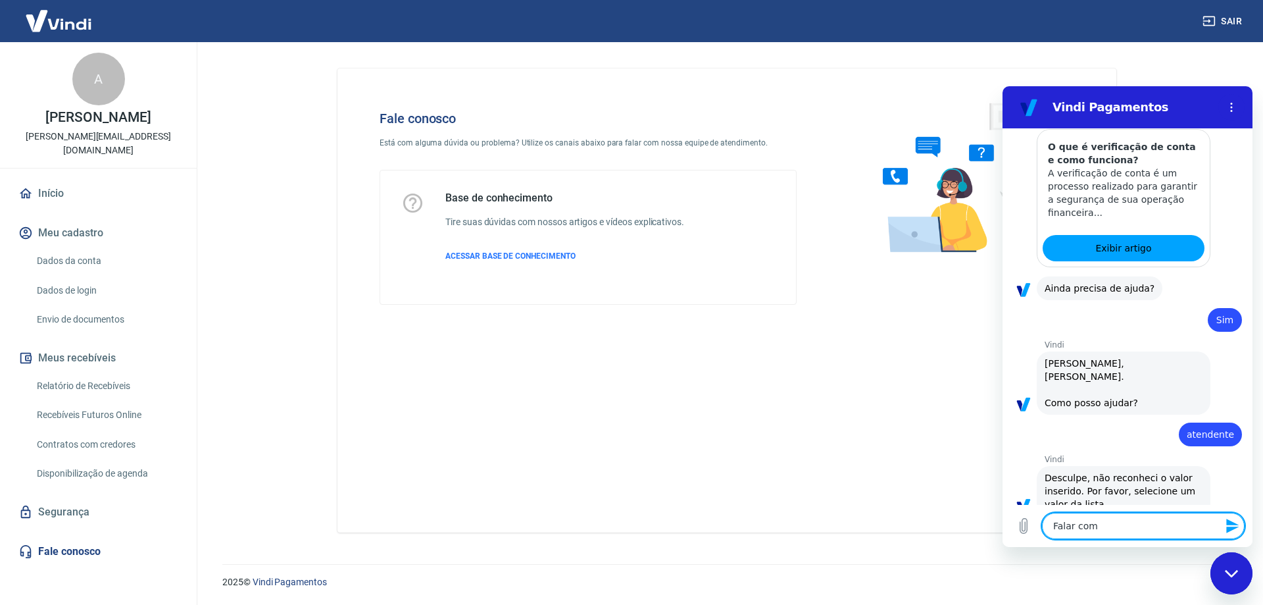
type textarea "x"
type textarea "Falar com a"
type textarea "x"
type textarea "Falar com at"
type textarea "x"
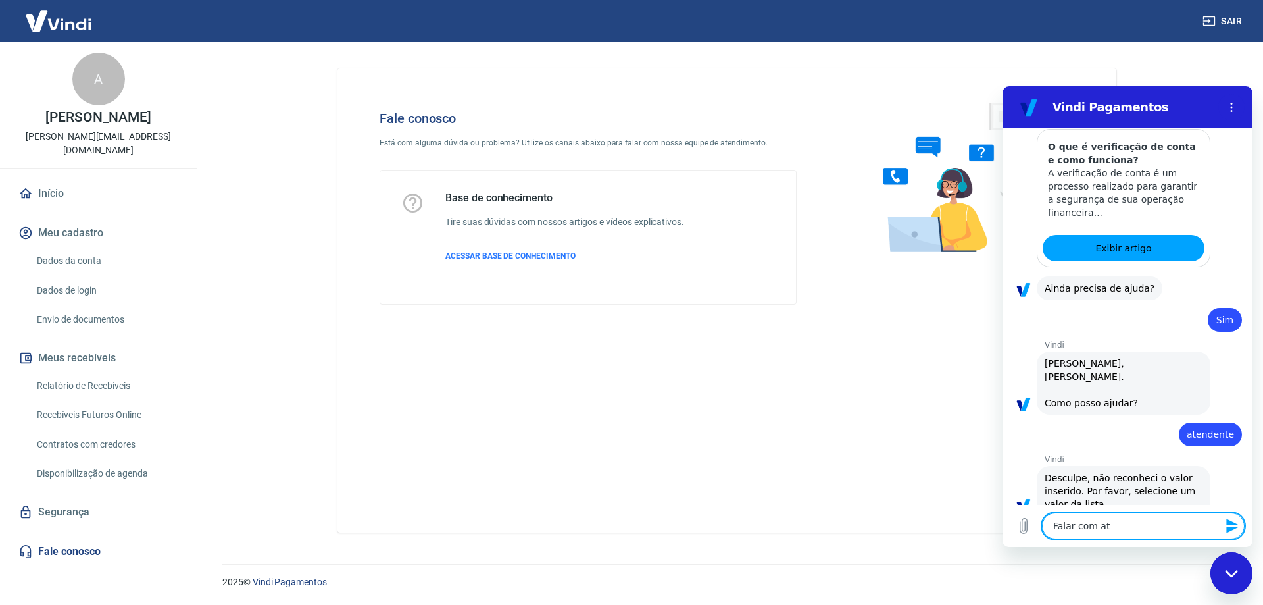
type textarea "Falar com ate"
type textarea "x"
type textarea "Falar com aten"
type textarea "x"
type textarea "Falar com atend"
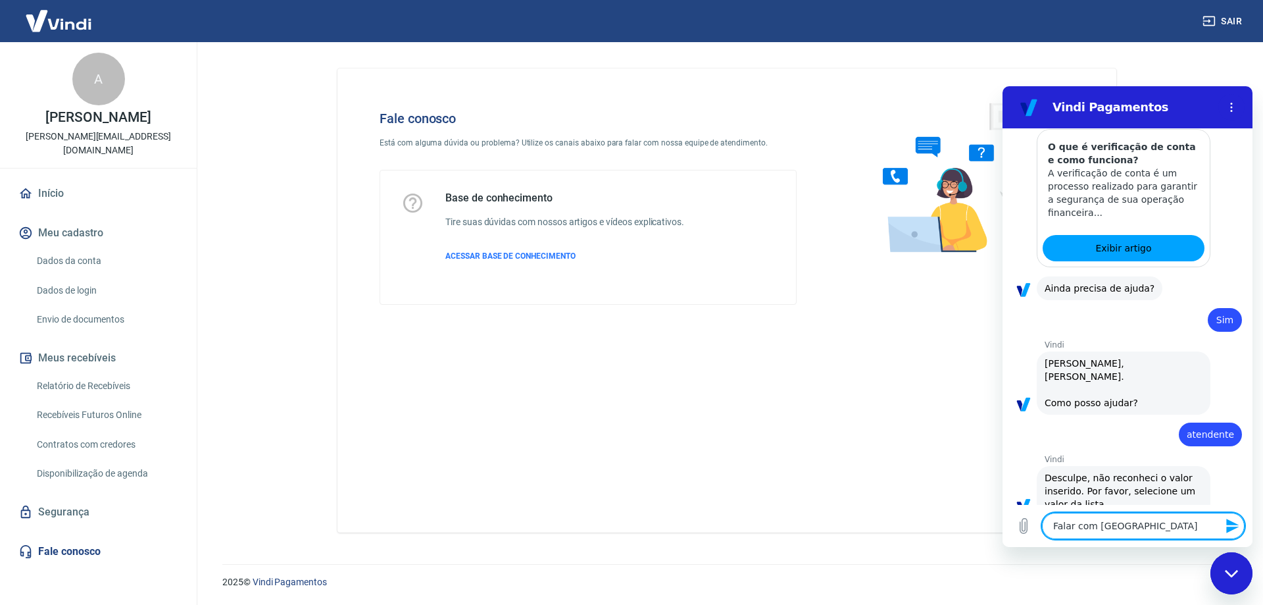
type textarea "x"
type textarea "Falar com atende"
type textarea "x"
type textarea "Falar com atenden"
type textarea "x"
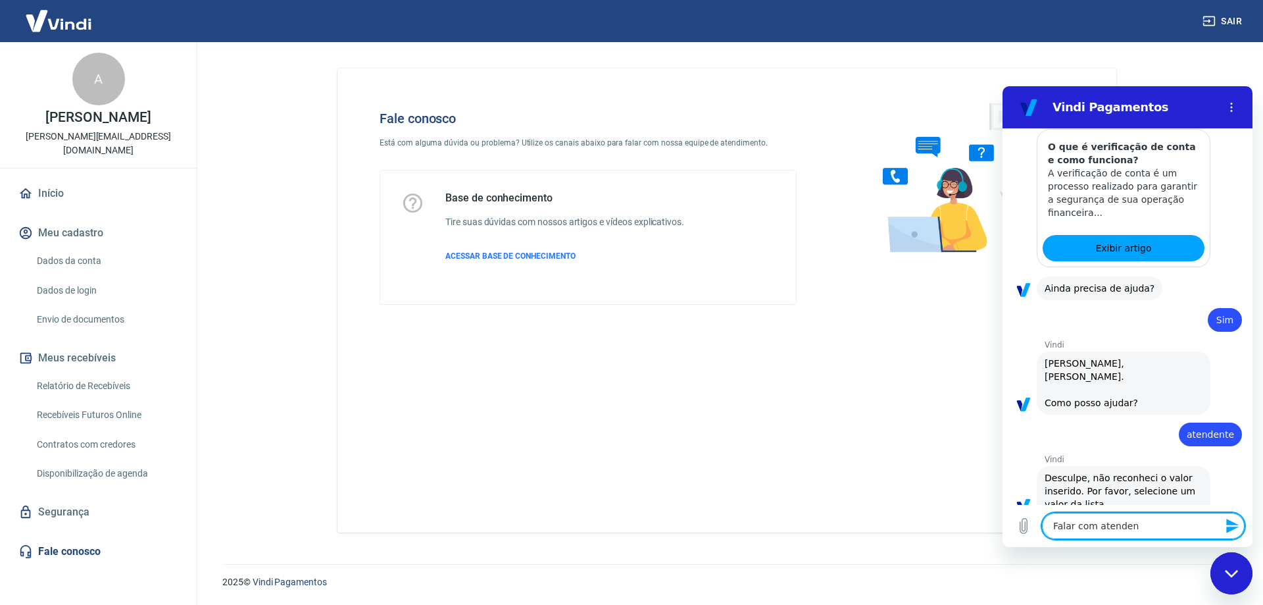
type textarea "Falar com atendent"
type textarea "x"
type textarea "Falar com atendente"
type textarea "x"
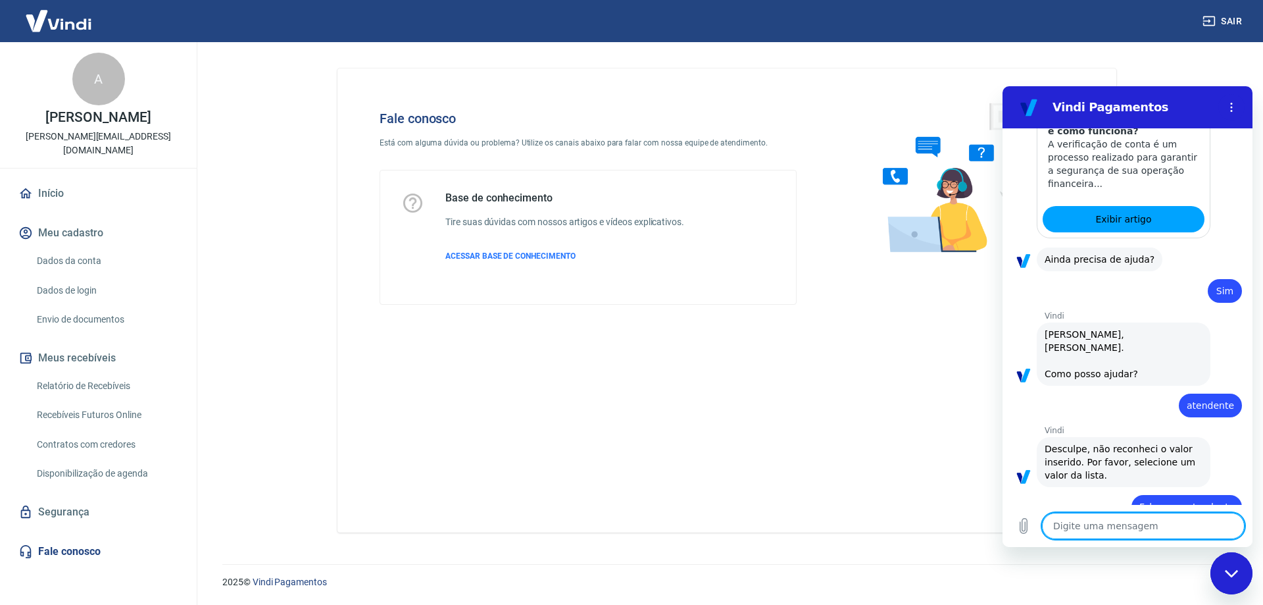
scroll to position [365, 0]
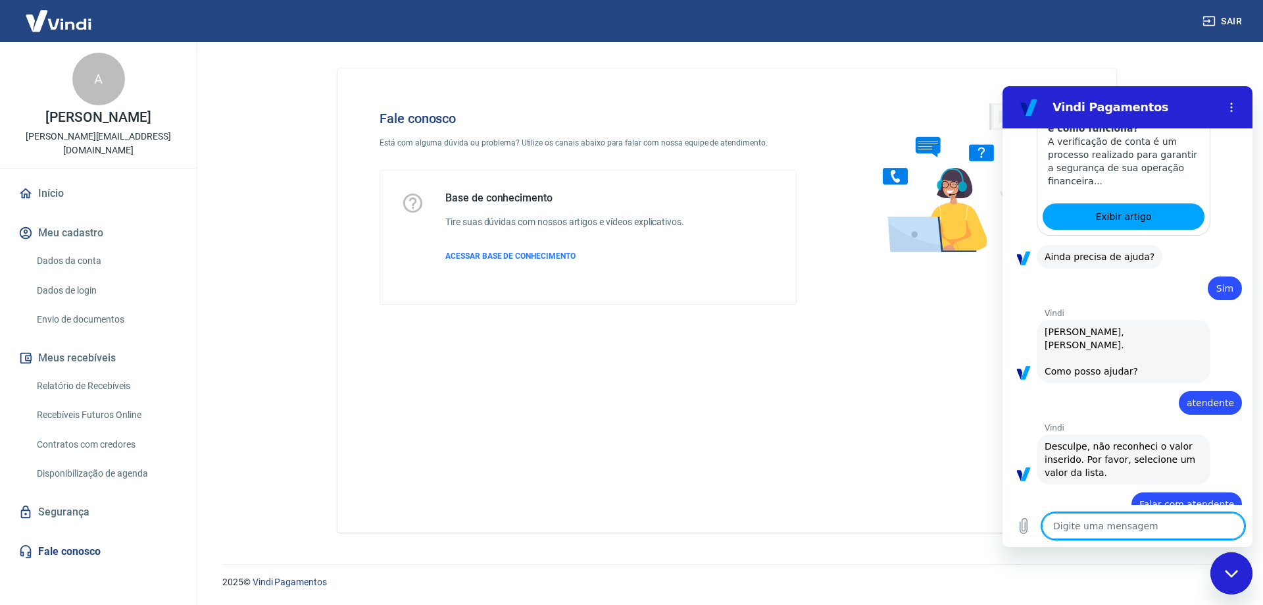
type textarea "x"
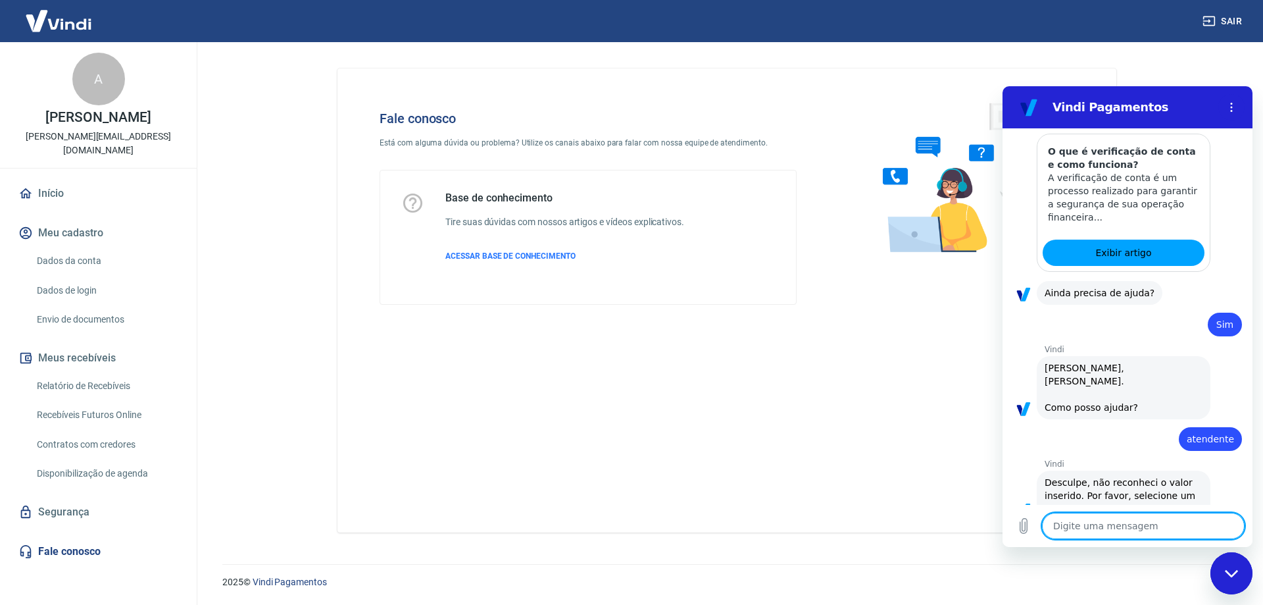
scroll to position [435, 0]
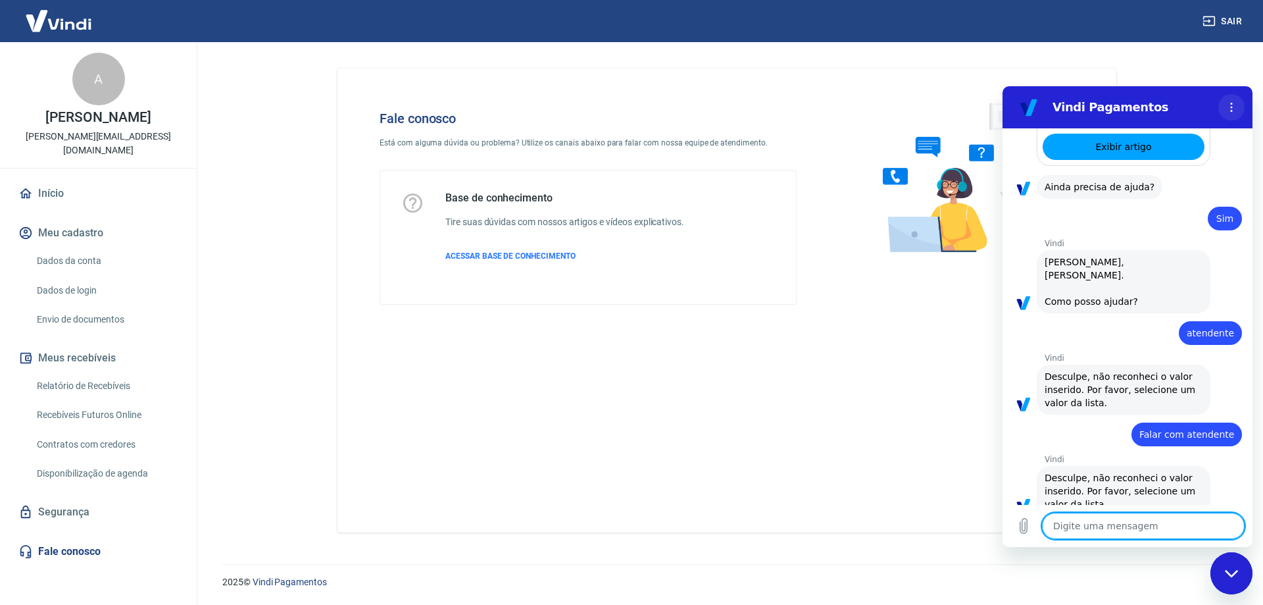
click at [1230, 103] on icon "Menu de opções" at bounding box center [1231, 107] width 11 height 11
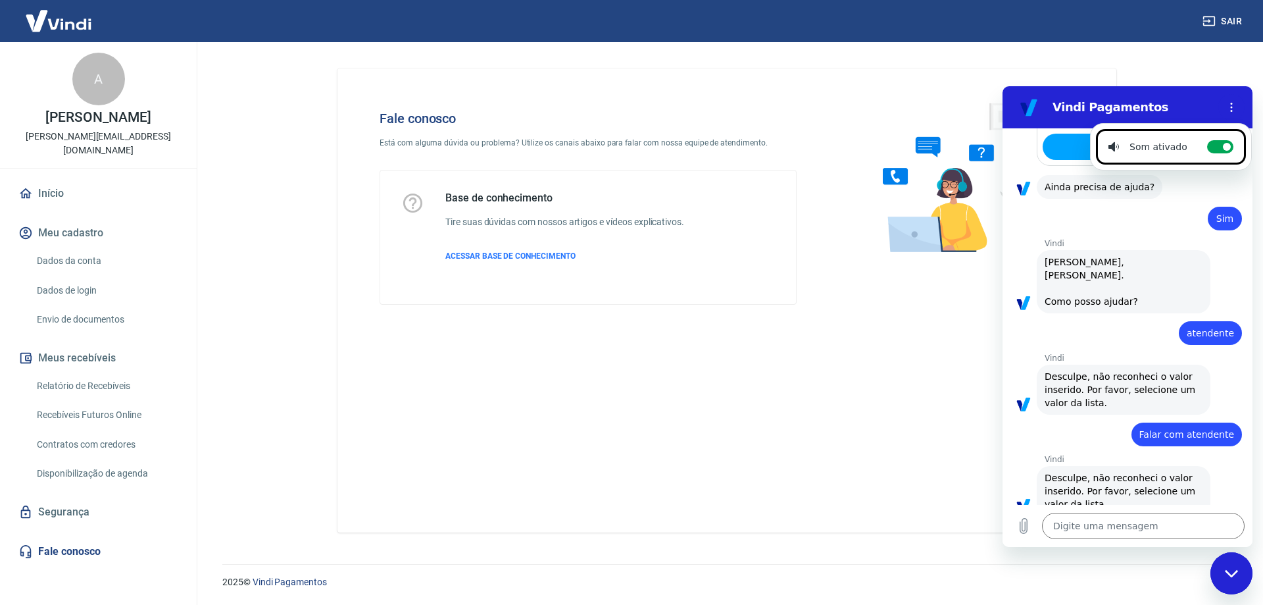
click at [1150, 207] on div "diz: Sim" at bounding box center [1122, 215] width 239 height 32
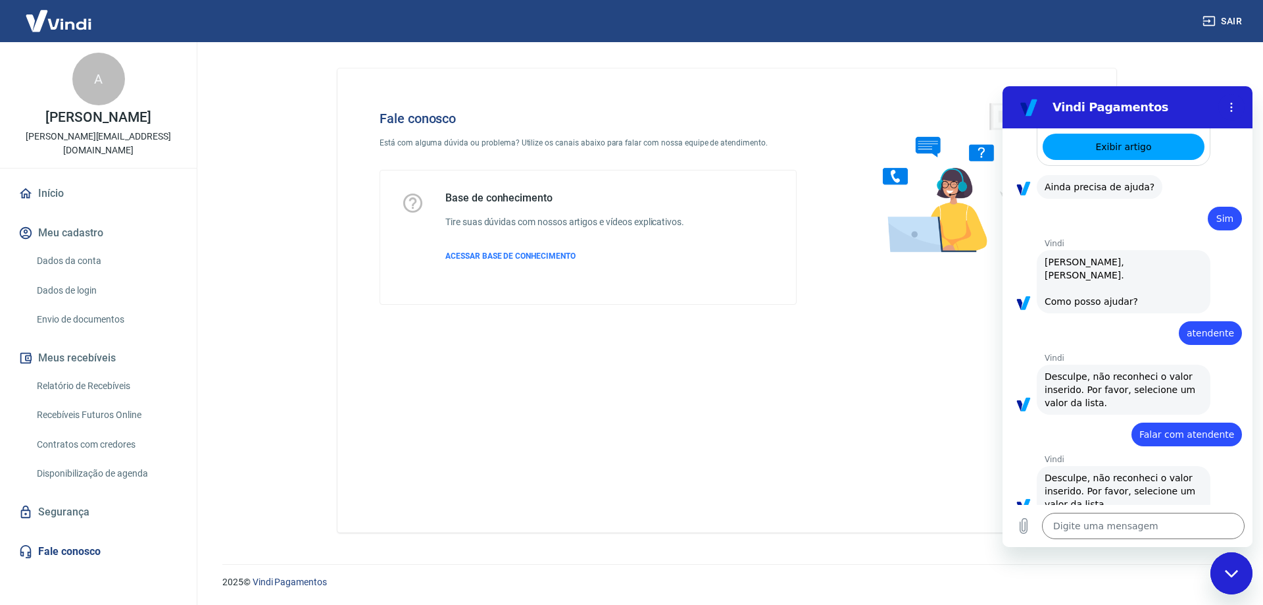
click at [1236, 572] on icon "Fechar janela de mensagens" at bounding box center [1230, 572] width 13 height 7
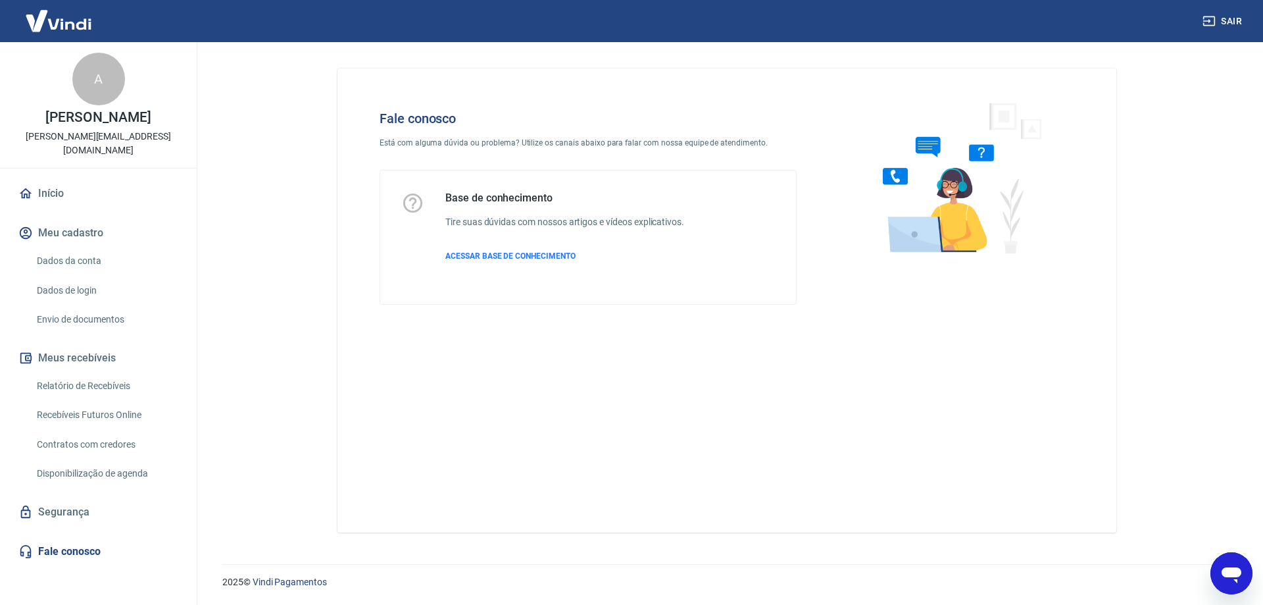
click at [1232, 561] on icon "Abrir janela de mensagens" at bounding box center [1232, 573] width 24 height 24
type textarea "x"
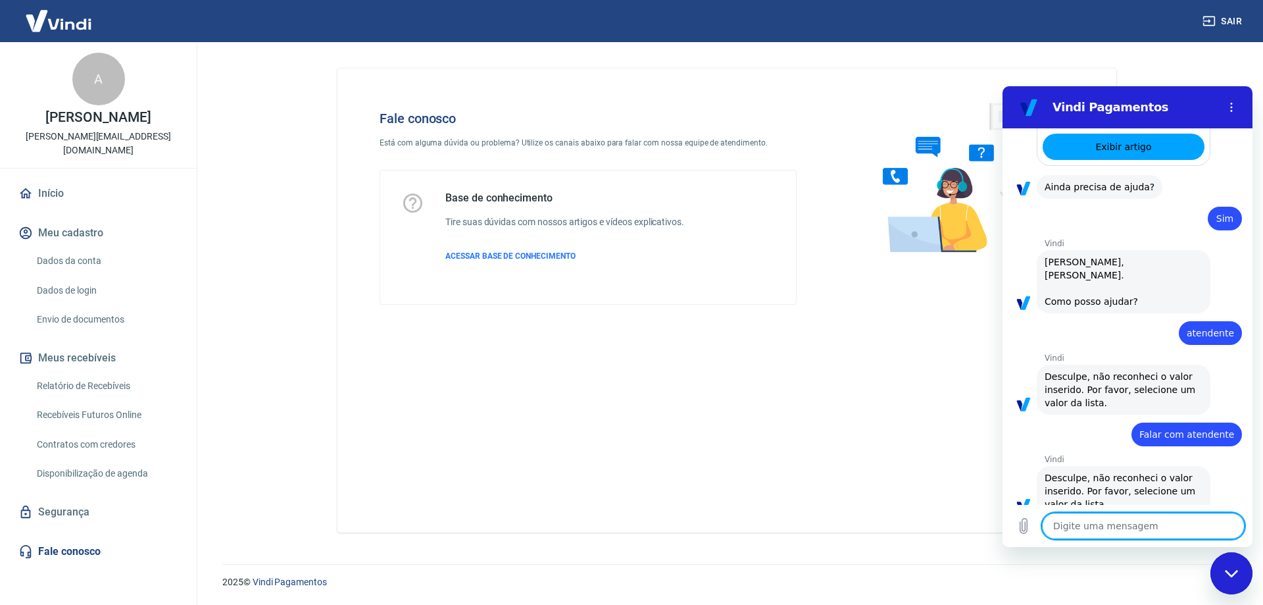
type textarea "V"
type textarea "x"
type textarea "Ve"
type textarea "x"
type textarea "Ver"
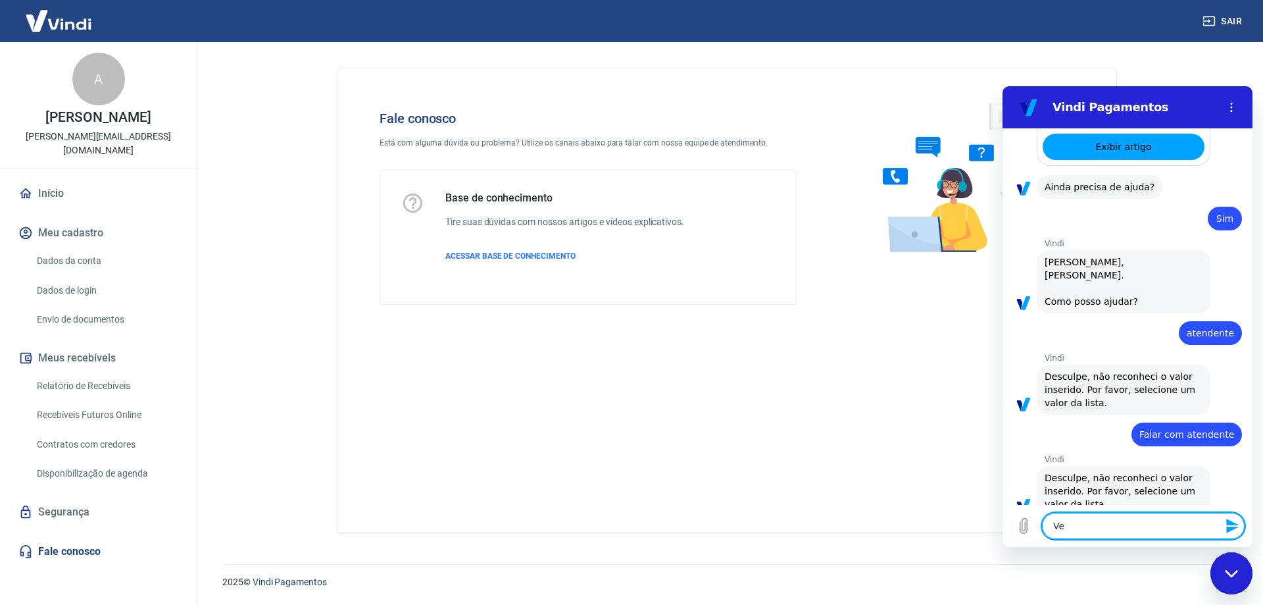
type textarea "x"
type textarea "Veri"
type textarea "x"
type textarea "Verif"
type textarea "x"
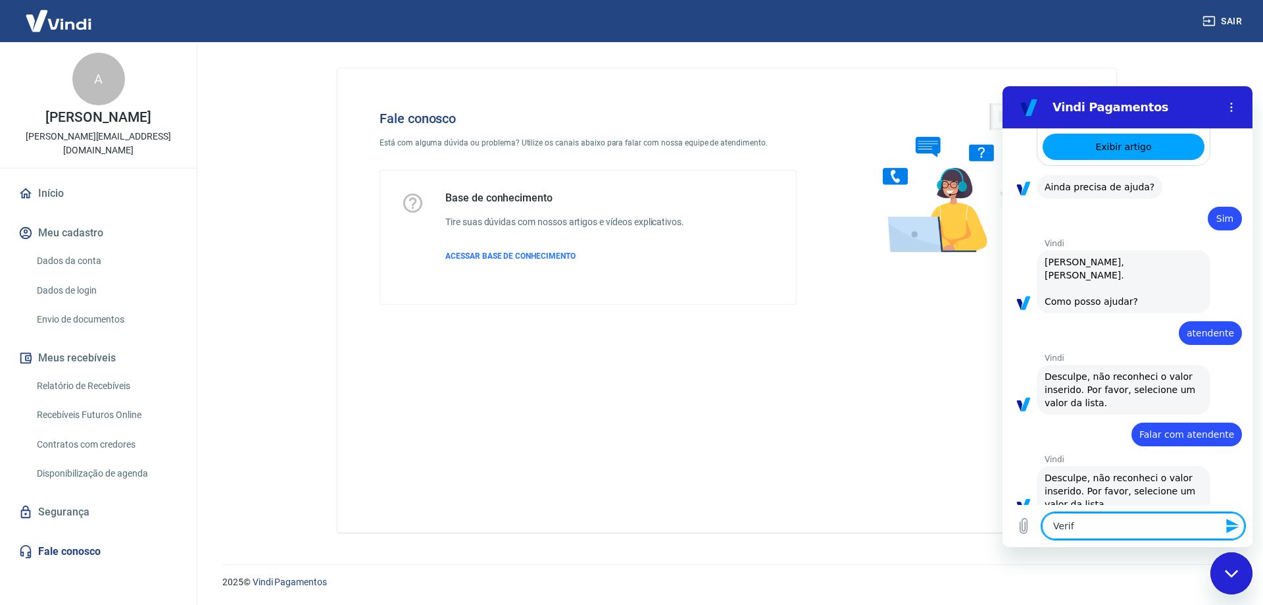
type textarea "Verifi"
type textarea "x"
type textarea "Verific"
type textarea "x"
type textarea "Verifica"
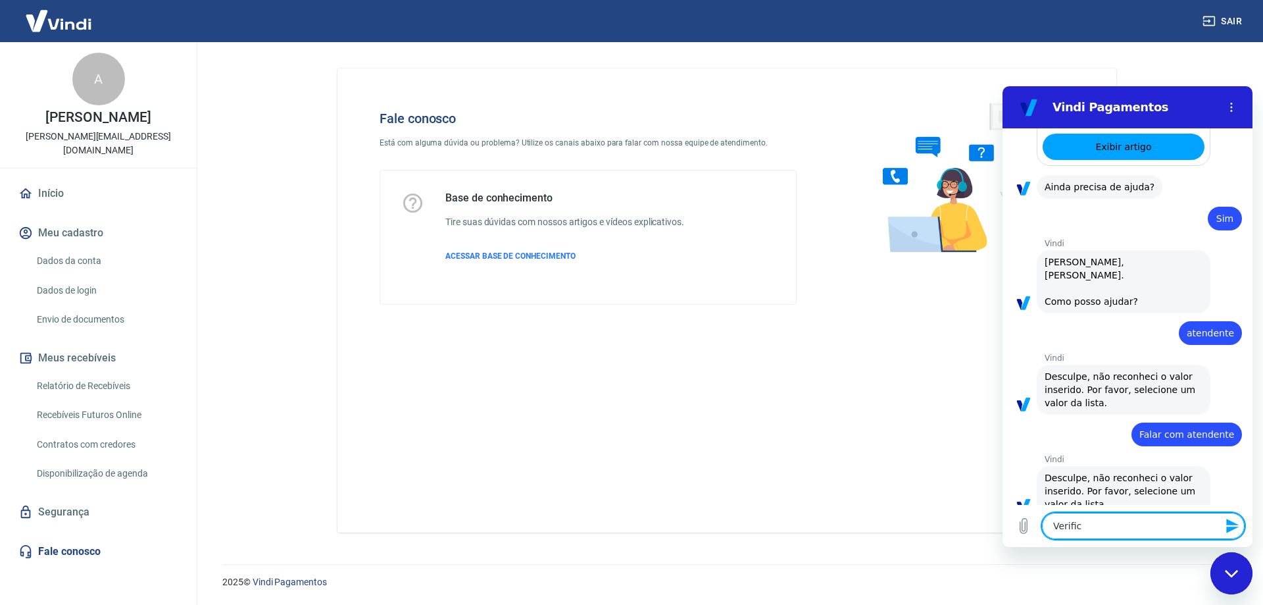
type textarea "x"
type textarea "Verificaç"
type textarea "x"
type textarea "Verificaçã"
type textarea "x"
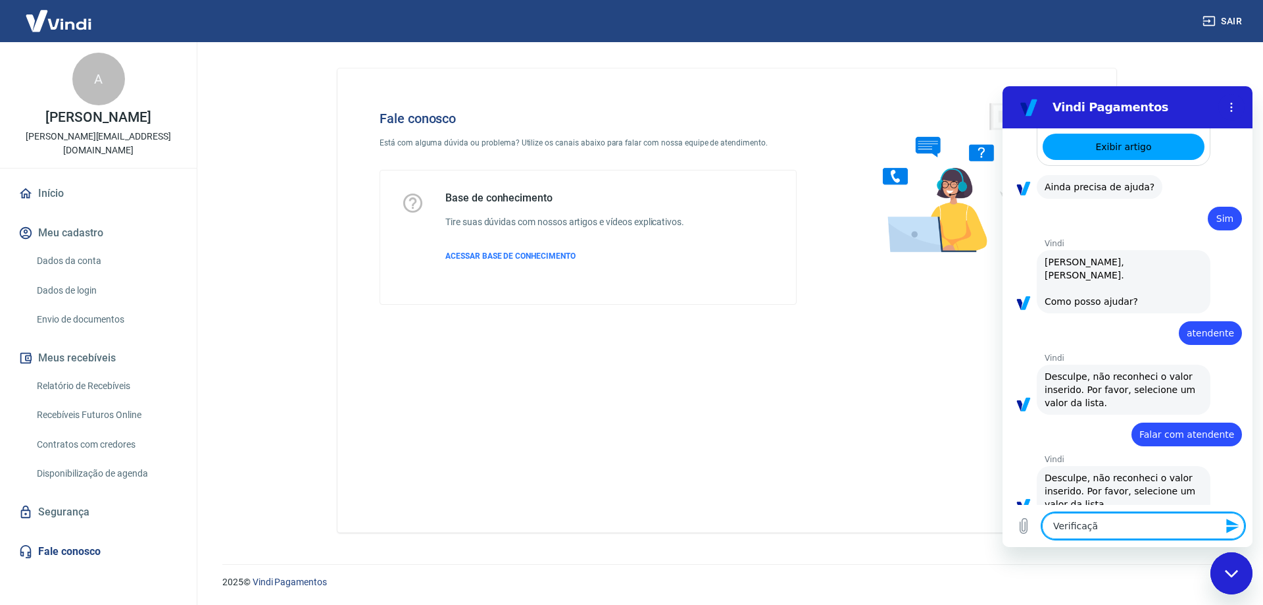
type textarea "Verificação"
type textarea "x"
type textarea "Verificação"
type textarea "x"
type textarea "Verificação d"
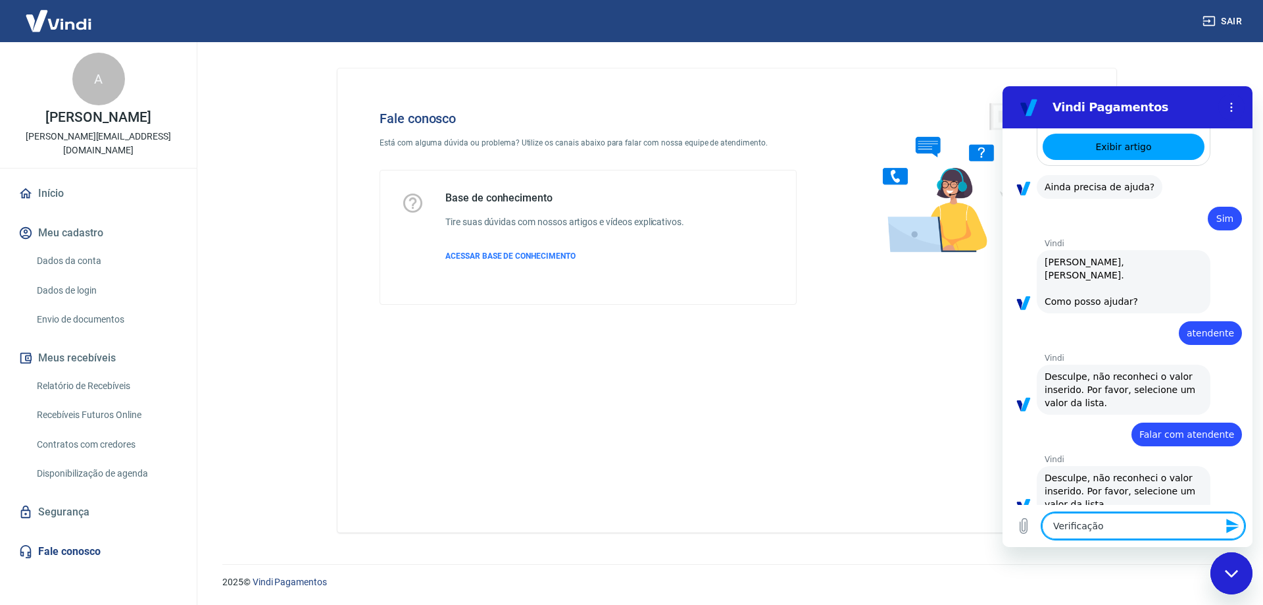
type textarea "x"
type textarea "Verificação de"
type textarea "x"
type textarea "Verificação de"
type textarea "x"
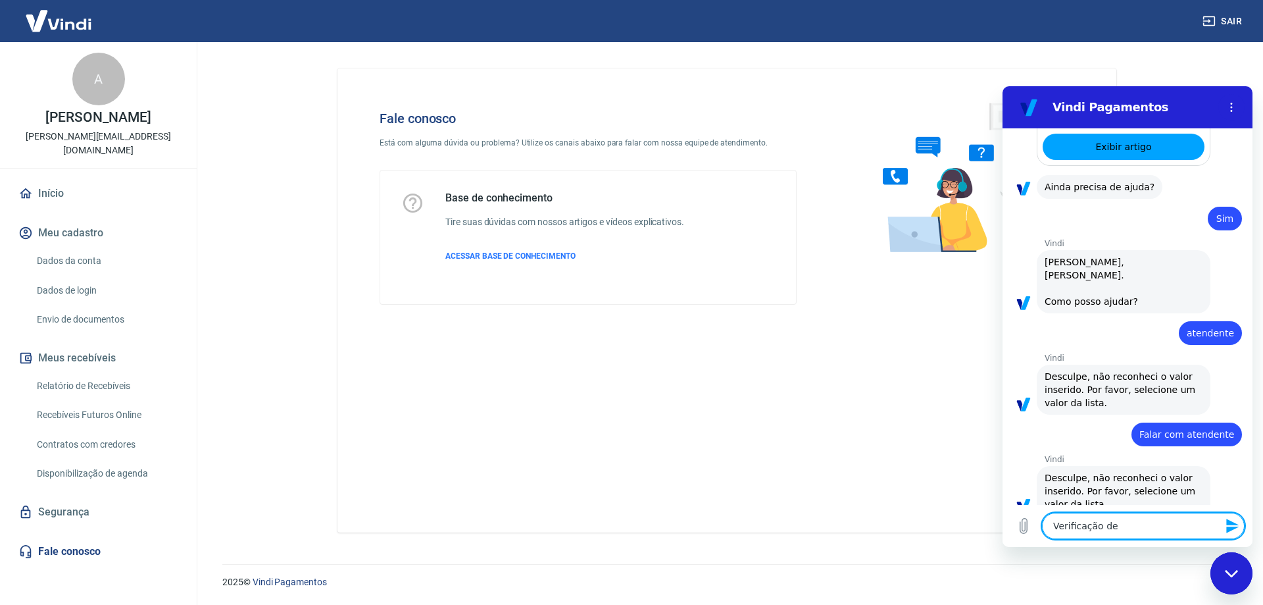
type textarea "Verificação de c"
type textarea "x"
type textarea "Verificação de co"
type textarea "x"
type textarea "Verificação de con"
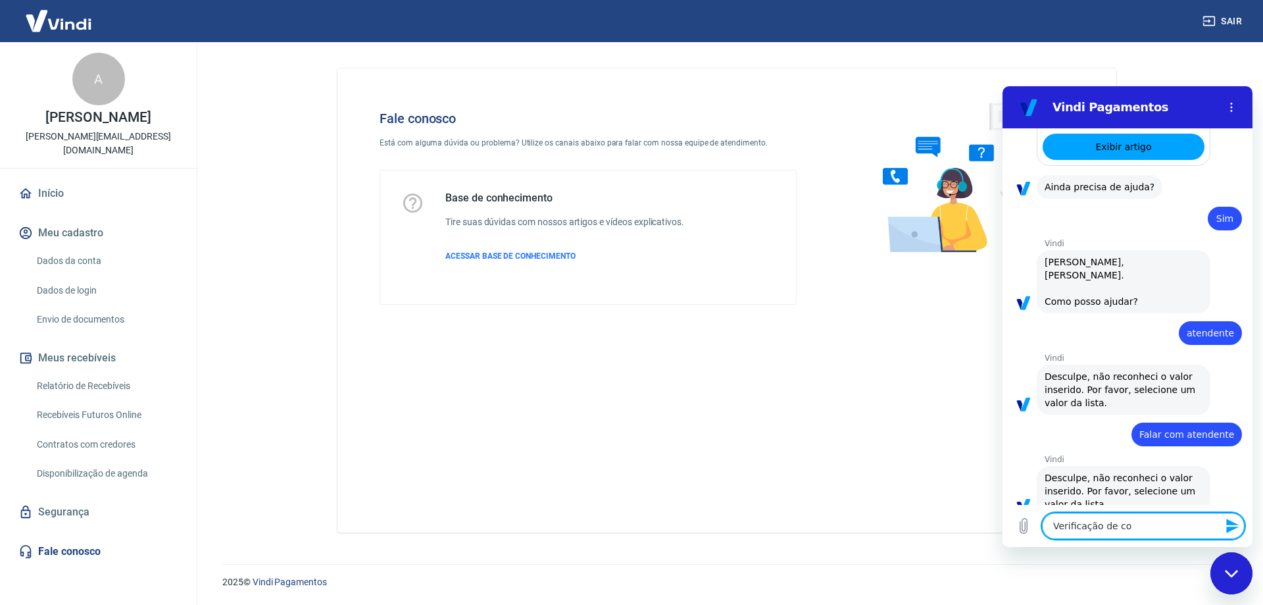
type textarea "x"
type textarea "Verificação de cont"
type textarea "x"
type textarea "Verificação de conta"
type textarea "x"
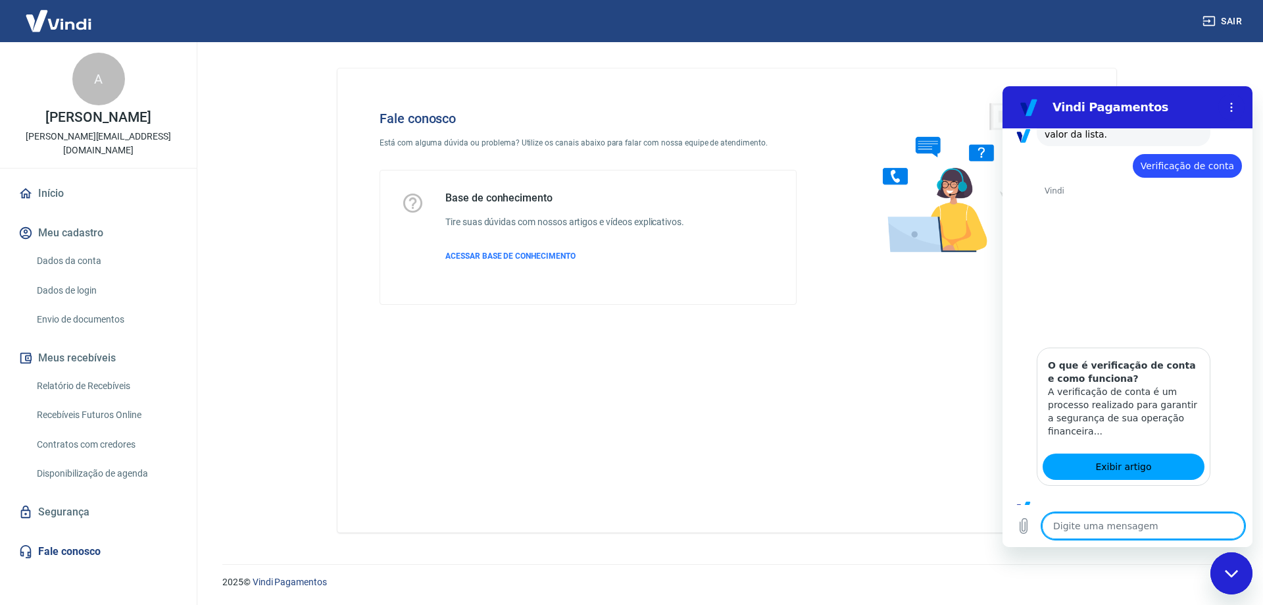
scroll to position [838, 0]
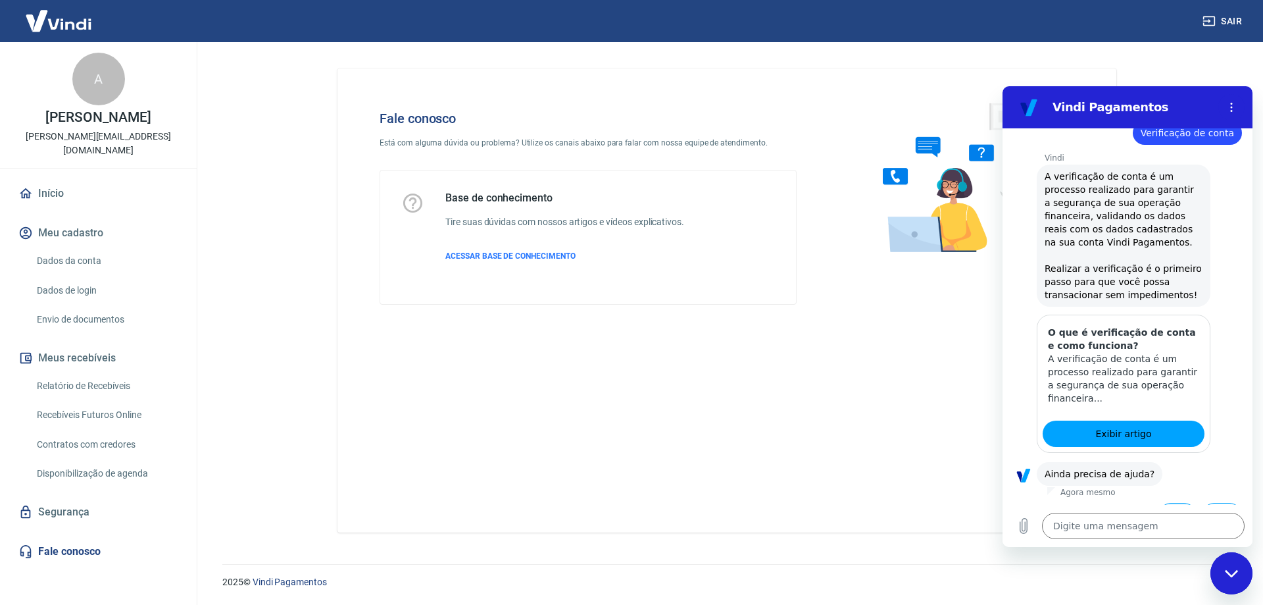
click at [1165, 503] on button "Sim" at bounding box center [1178, 515] width 38 height 25
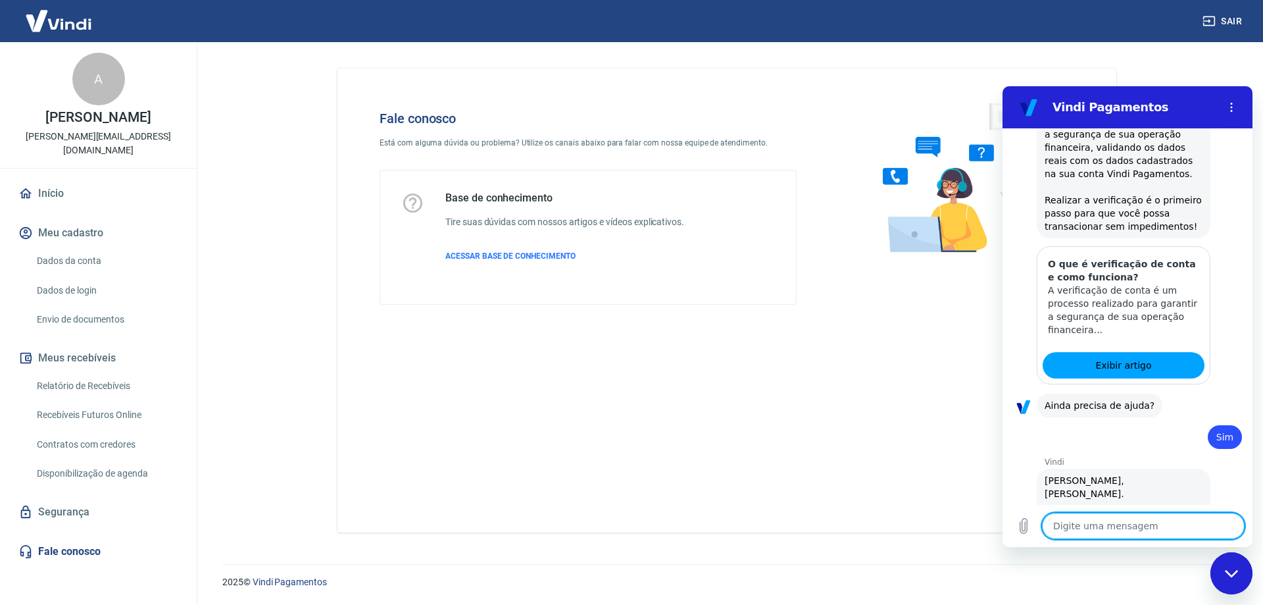
scroll to position [1181, 0]
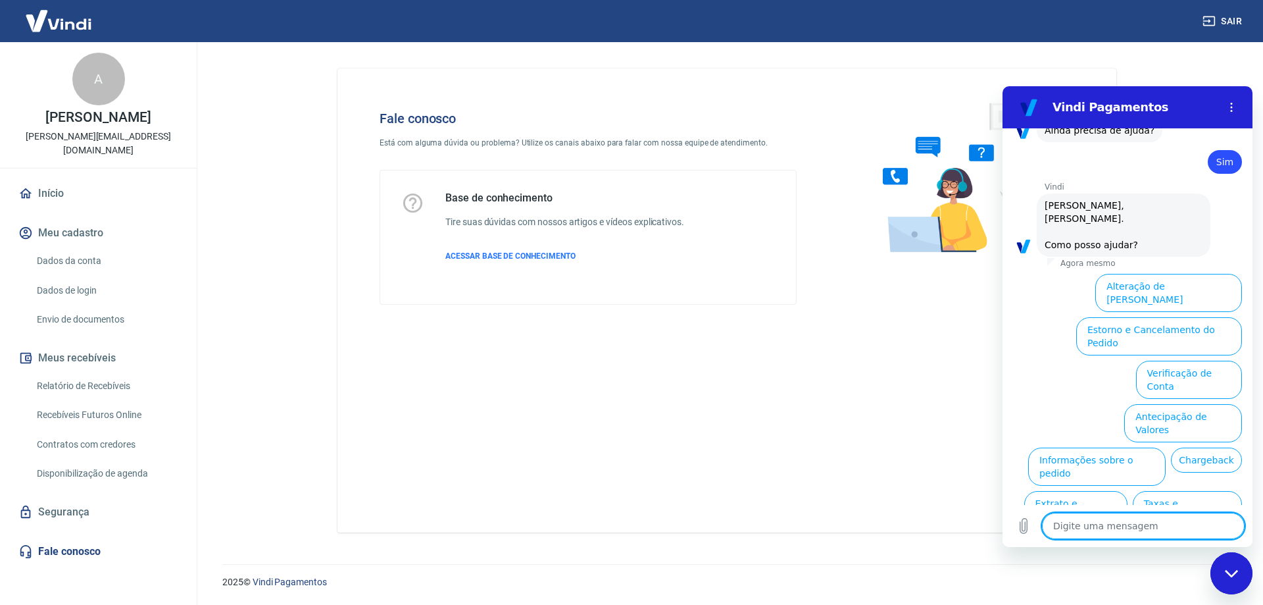
click at [1162, 578] on button "Assinaturas e Faturas Tray" at bounding box center [1178, 597] width 127 height 38
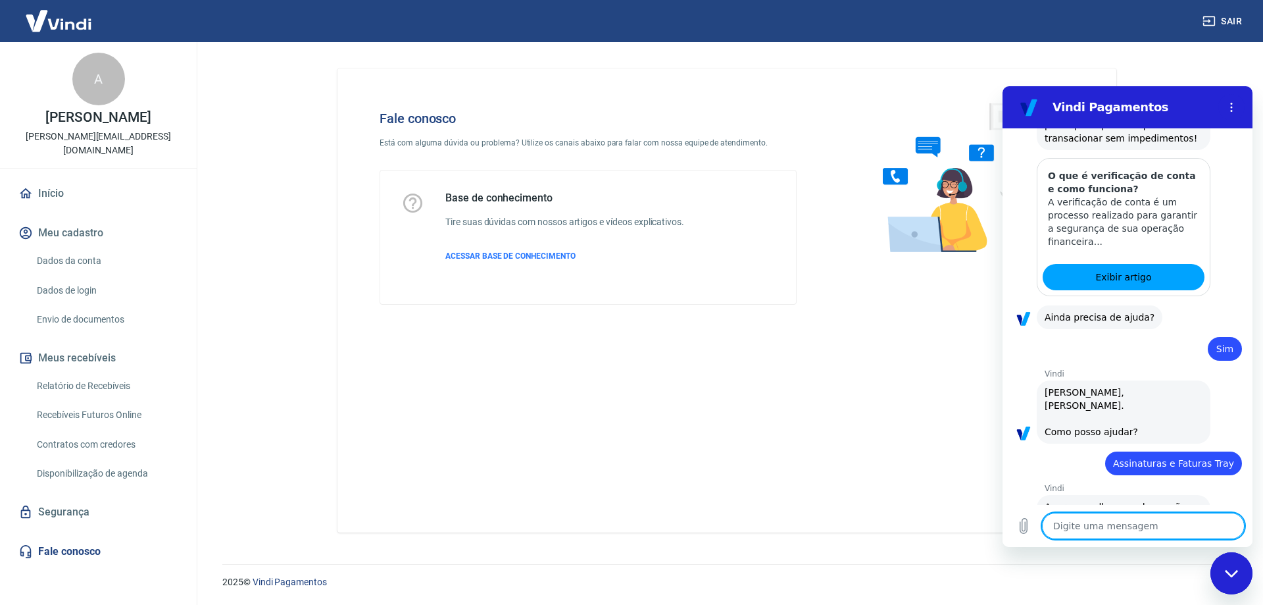
scroll to position [1269, 0]
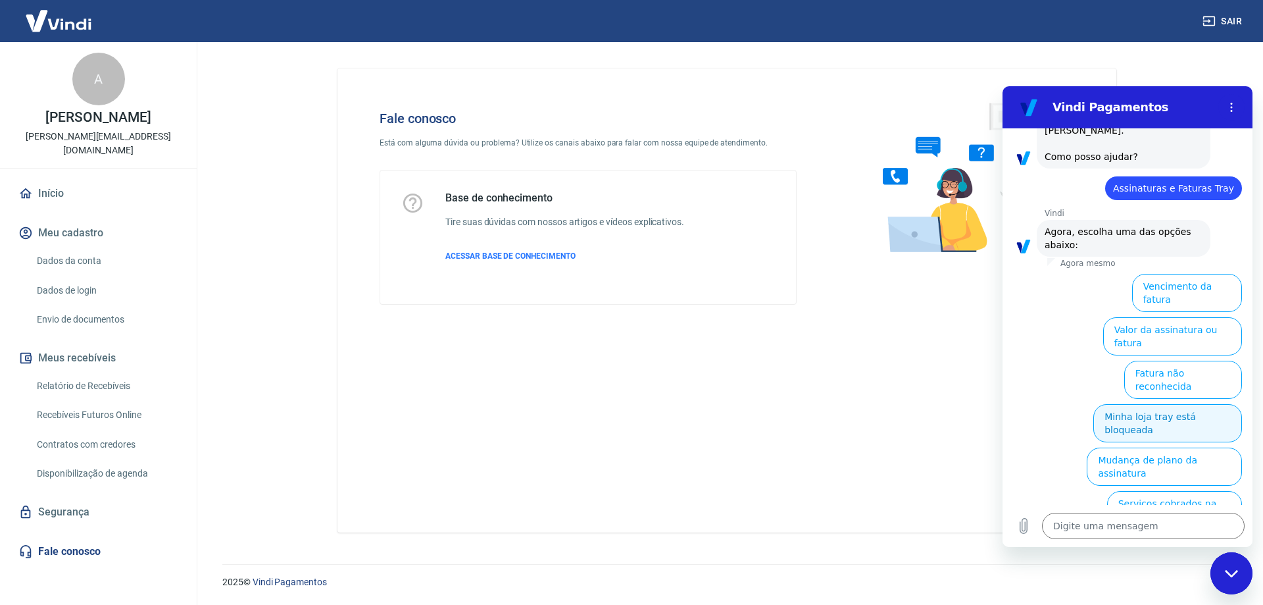
click at [1147, 404] on button "Minha loja tray está bloqueada" at bounding box center [1168, 423] width 149 height 38
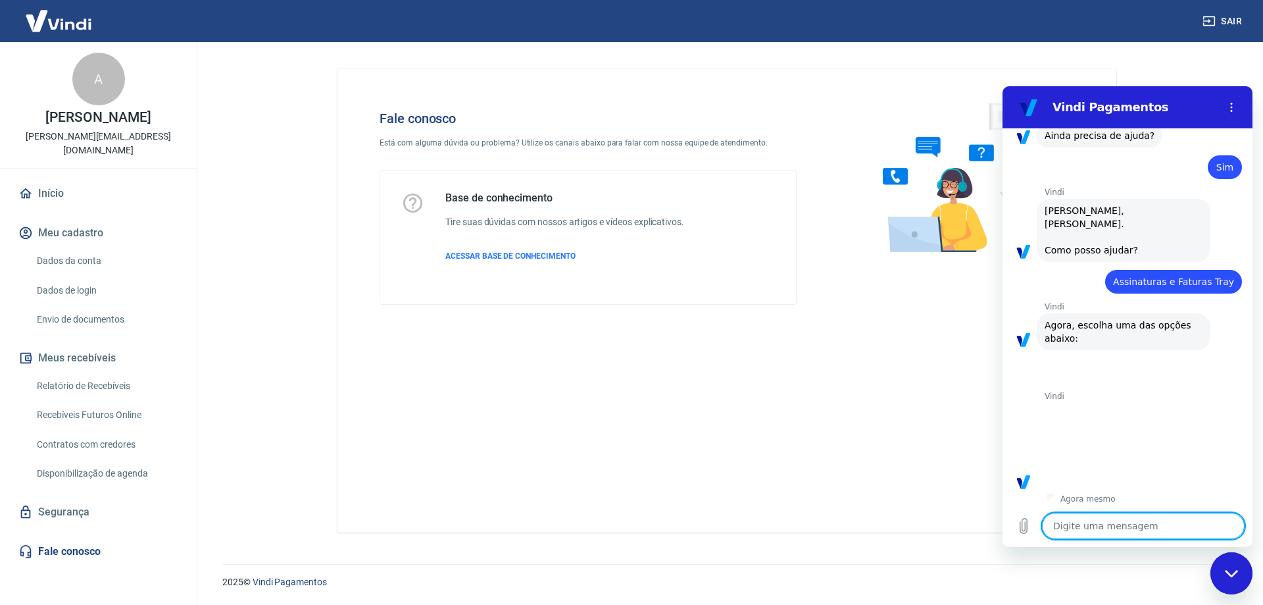
type textarea "x"
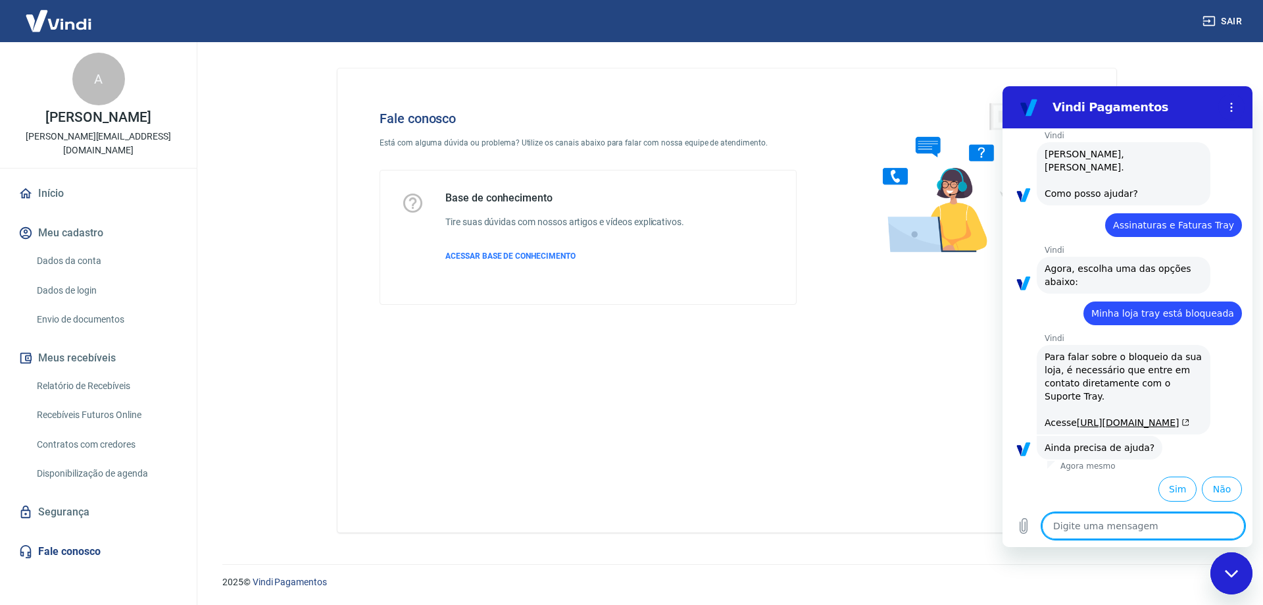
scroll to position [1272, 0]
click at [100, 552] on link "Fale conosco" at bounding box center [98, 551] width 165 height 29
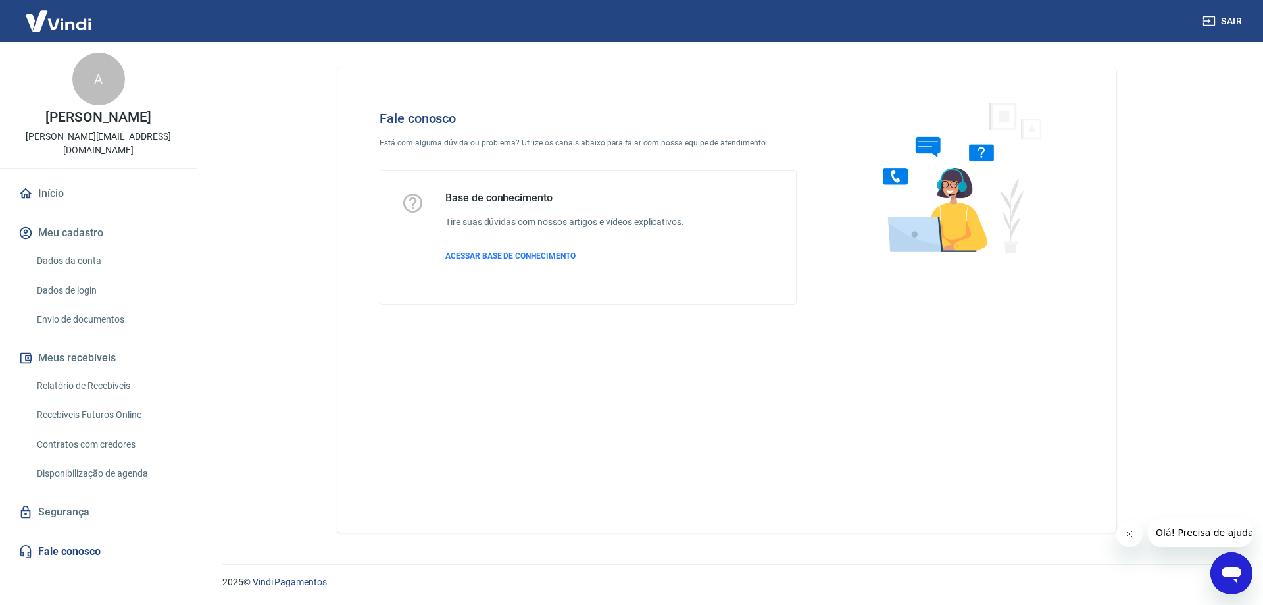
click at [93, 549] on link "Fale conosco" at bounding box center [98, 551] width 165 height 29
click at [513, 261] on p "ACESSAR BASE DE CONHECIMENTO" at bounding box center [564, 256] width 239 height 12
click at [97, 261] on link "Dados da conta" at bounding box center [106, 260] width 149 height 27
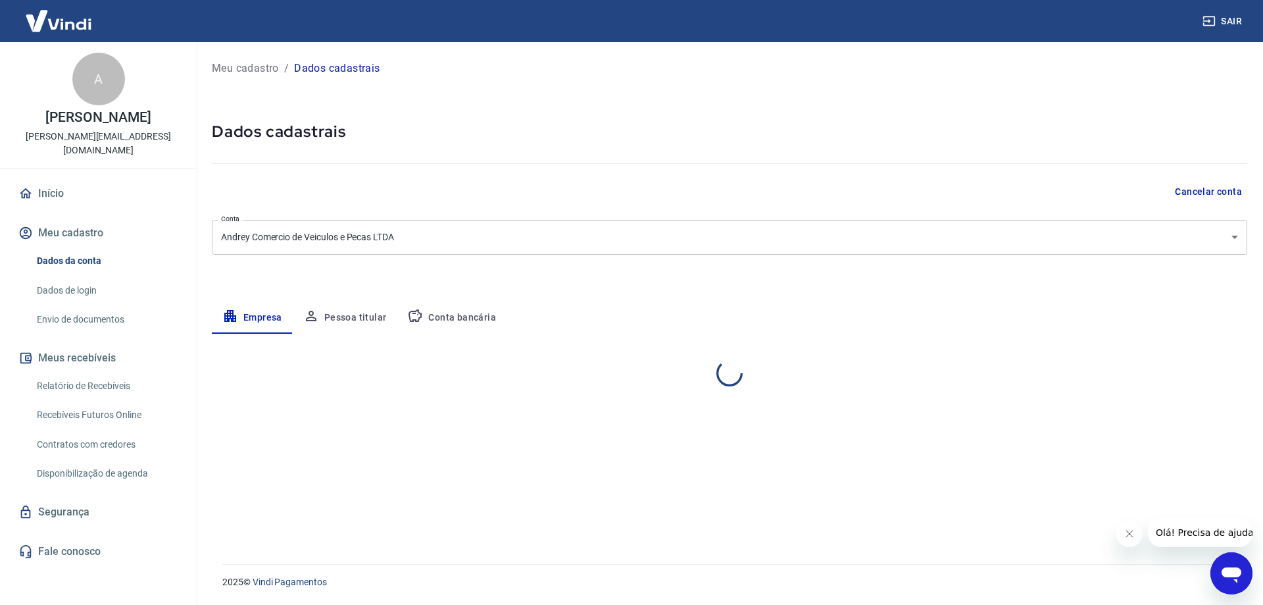
select select "SP"
select select "business"
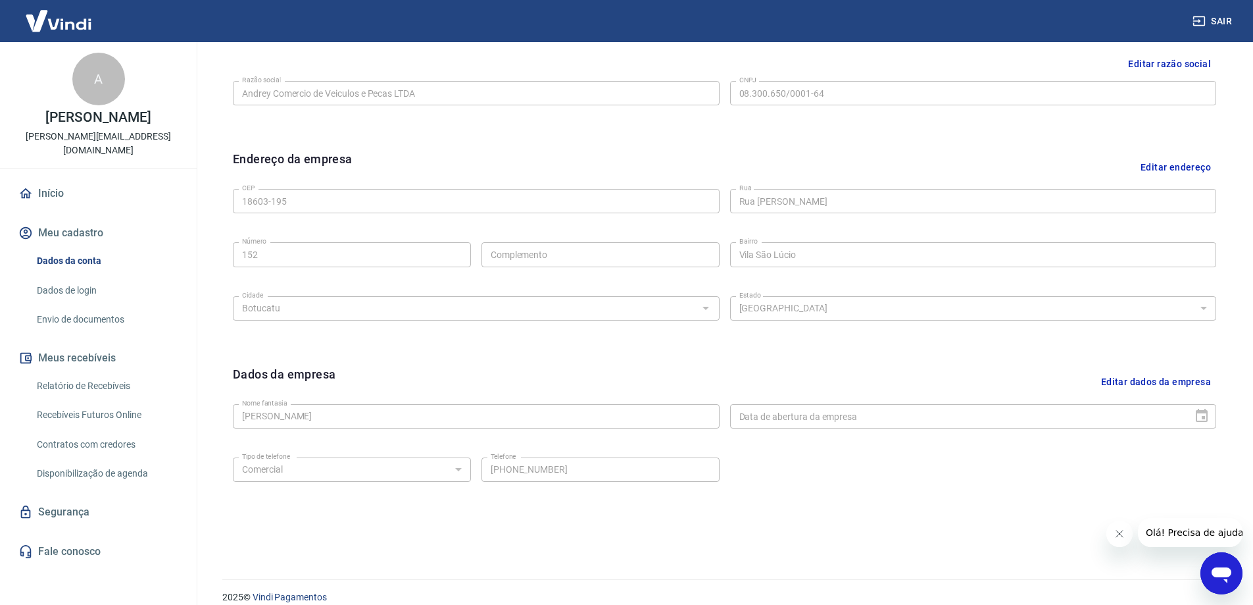
scroll to position [344, 0]
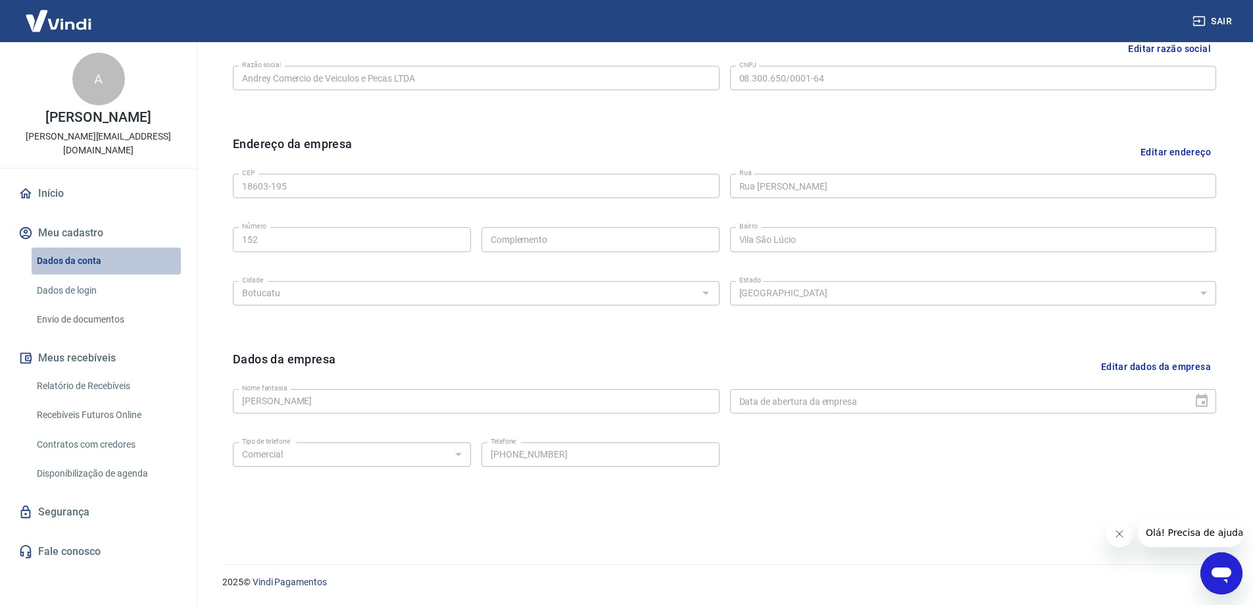
click at [88, 258] on link "Dados da conta" at bounding box center [106, 260] width 149 height 27
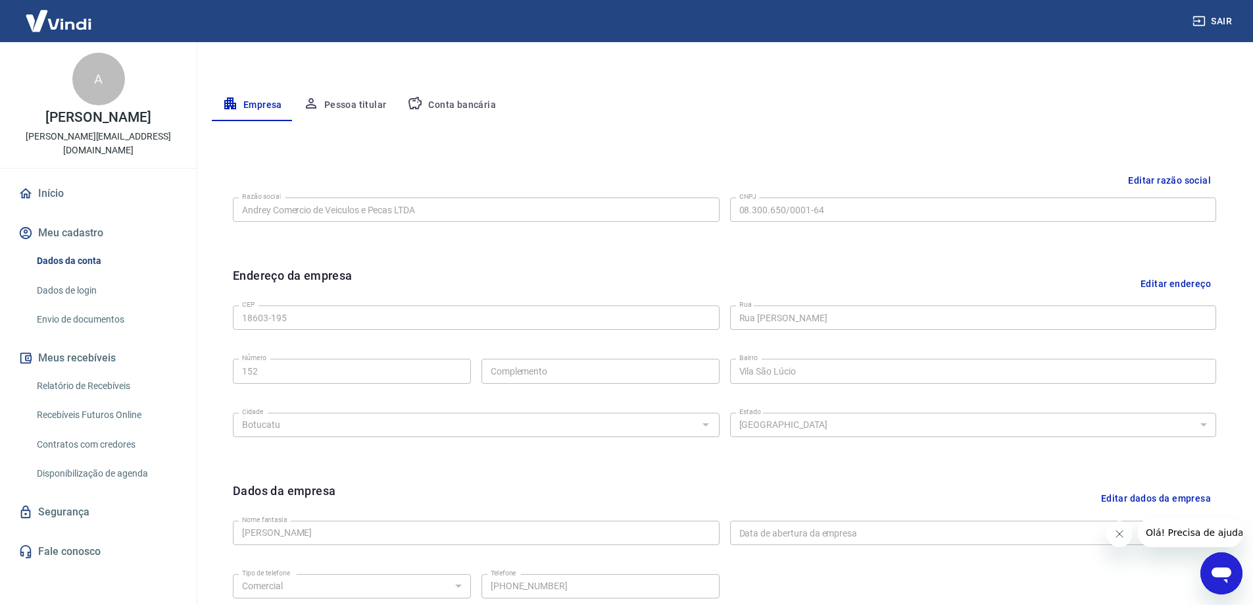
scroll to position [147, 0]
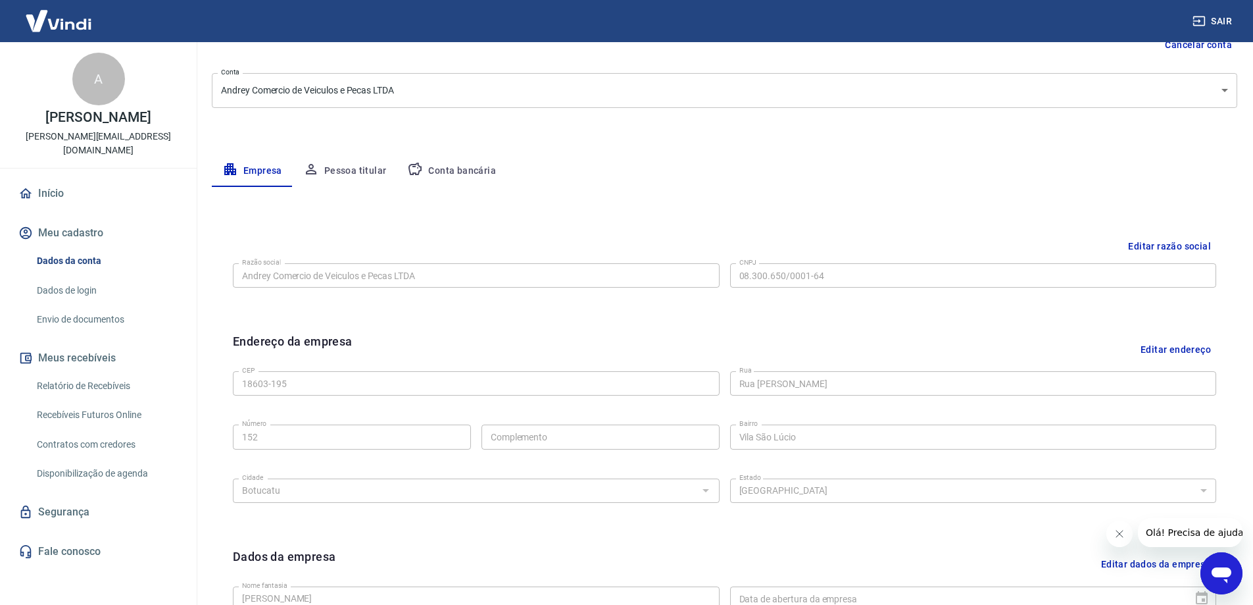
click at [361, 171] on button "Pessoa titular" at bounding box center [345, 171] width 105 height 32
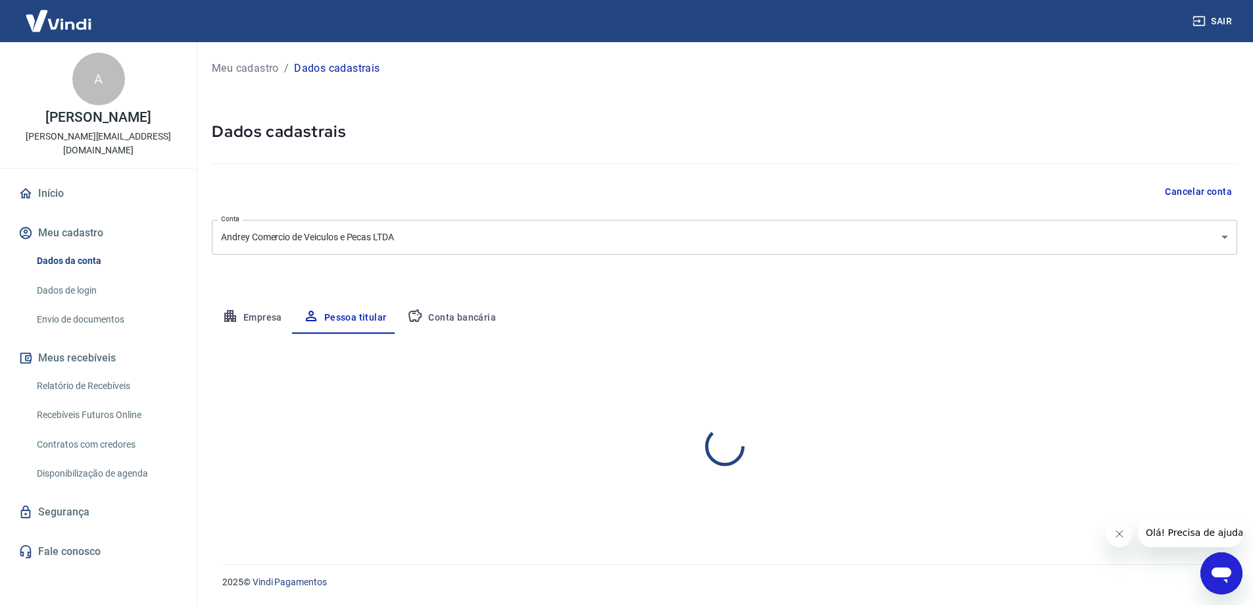
scroll to position [0, 0]
click at [122, 323] on link "Envio de documentos" at bounding box center [106, 319] width 149 height 27
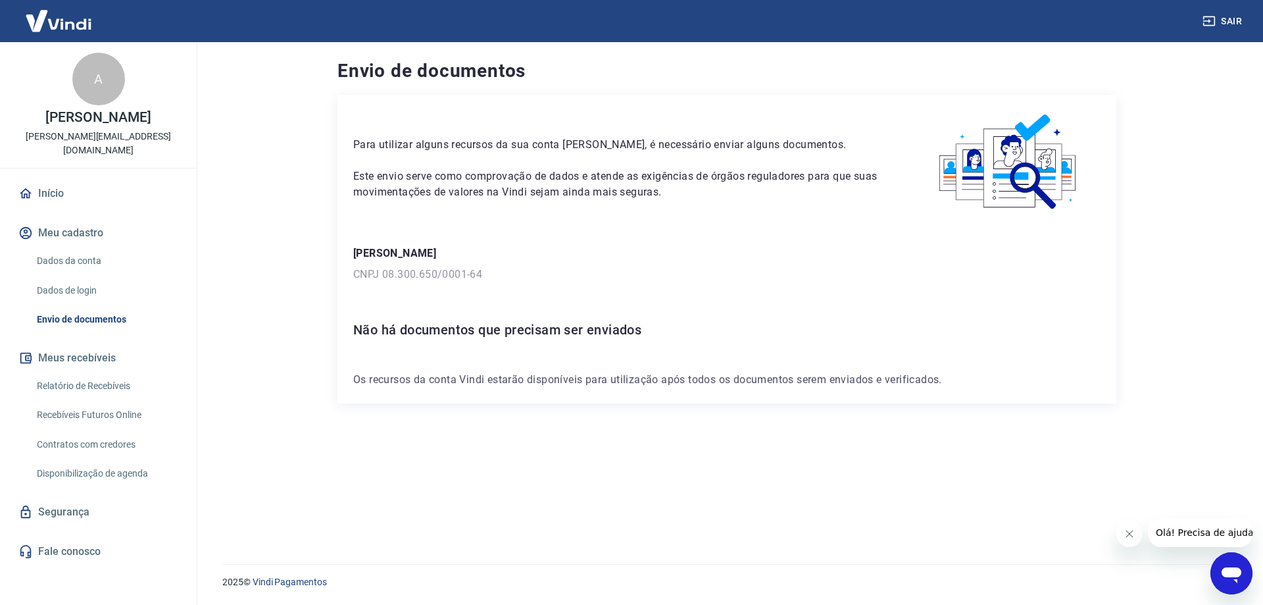
click at [110, 382] on link "Relatório de Recebíveis" at bounding box center [106, 385] width 149 height 27
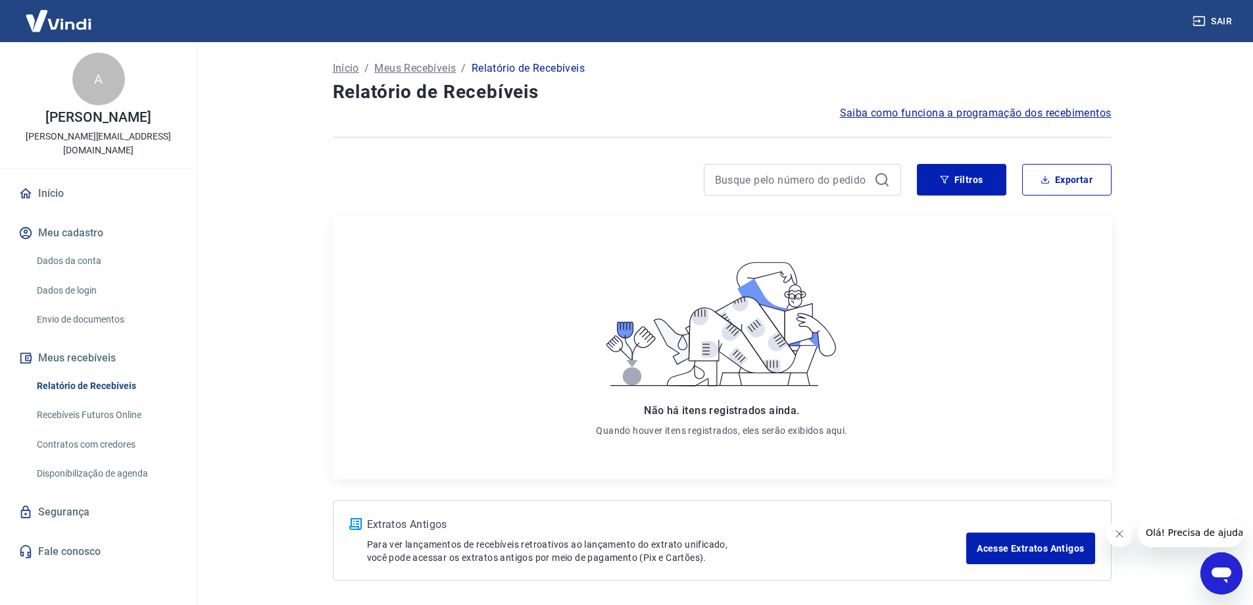
scroll to position [49, 0]
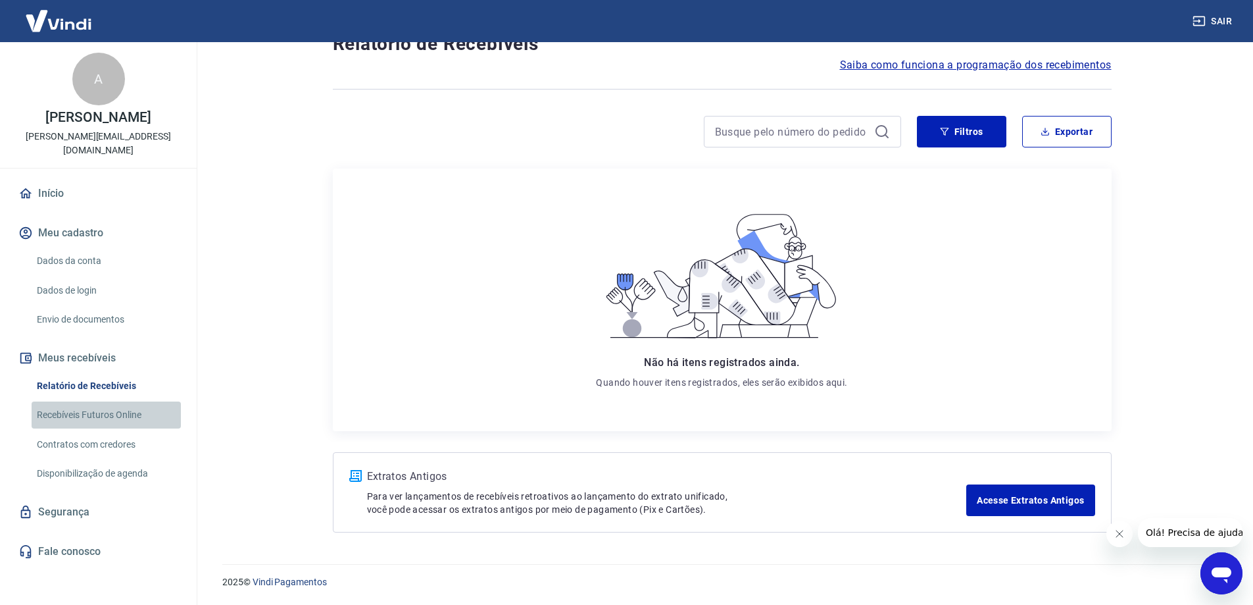
click at [74, 409] on link "Recebíveis Futuros Online" at bounding box center [106, 414] width 149 height 27
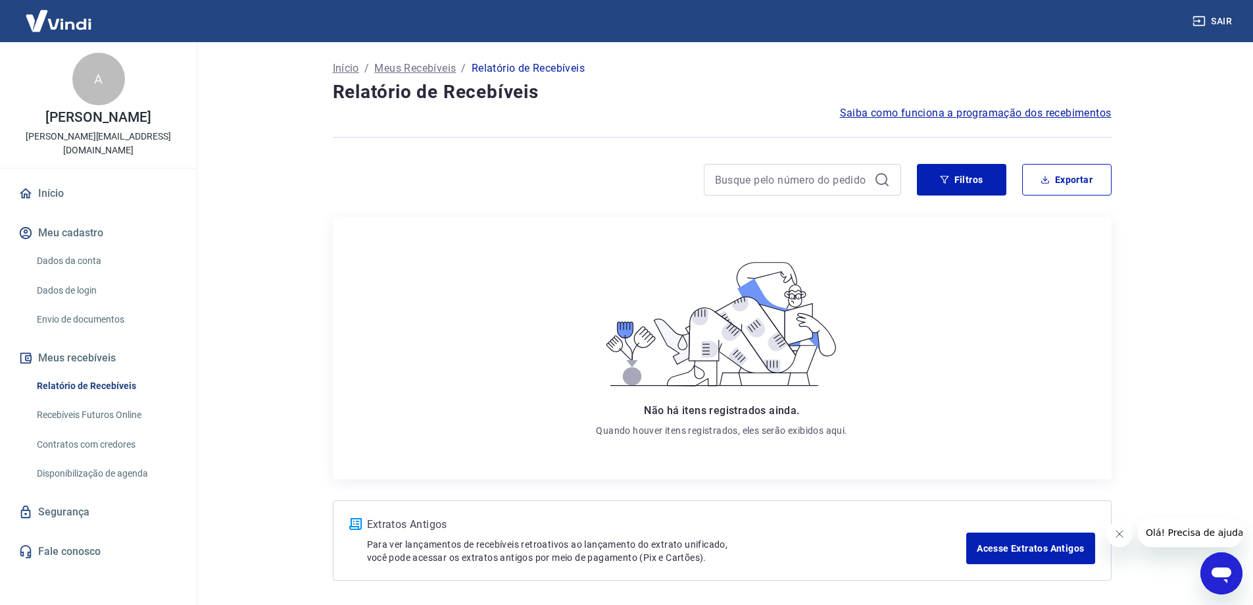
click at [52, 28] on img at bounding box center [59, 21] width 86 height 40
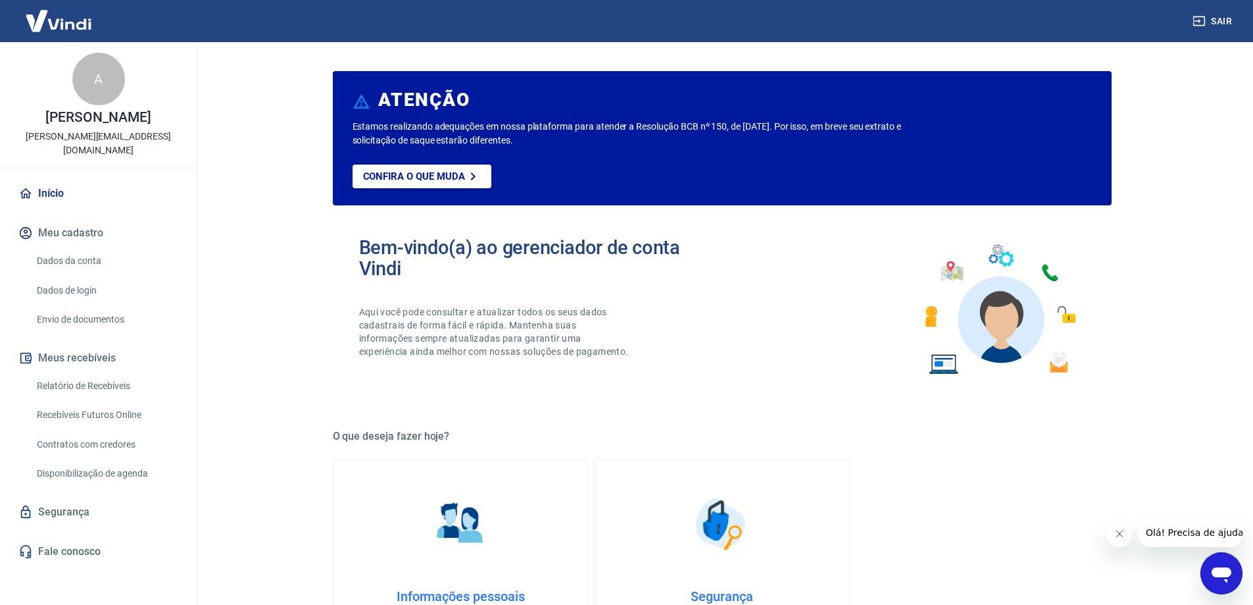
scroll to position [132, 0]
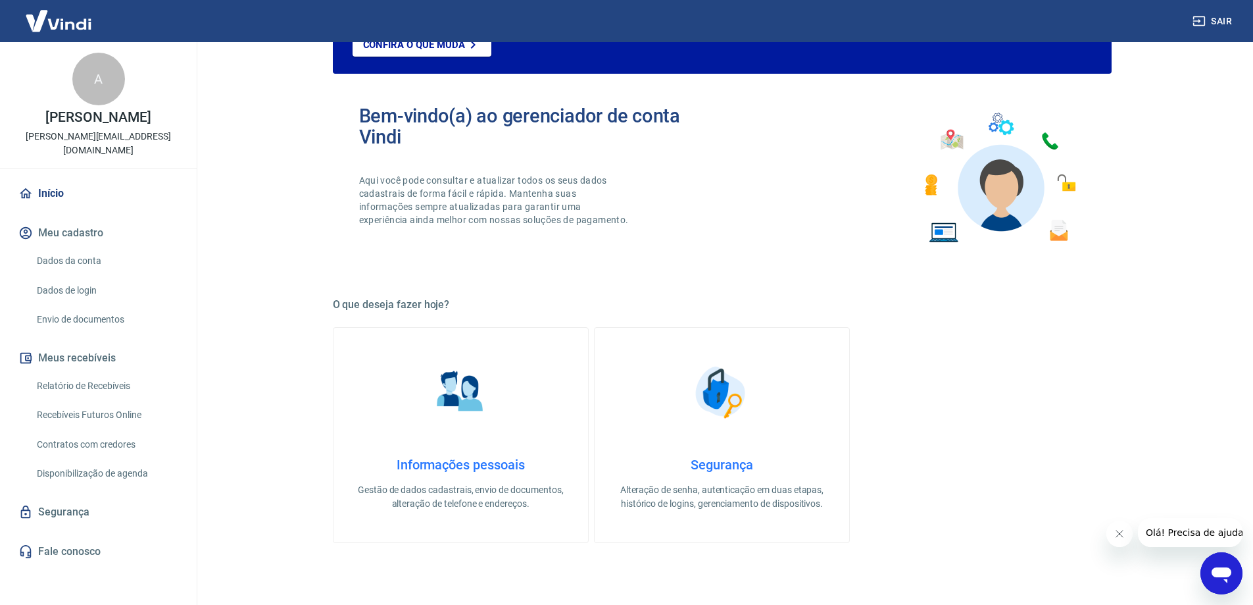
click at [446, 448] on link "Informações pessoais Gestão de dados cadastrais, envio de documentos, alteração…" at bounding box center [461, 435] width 256 height 216
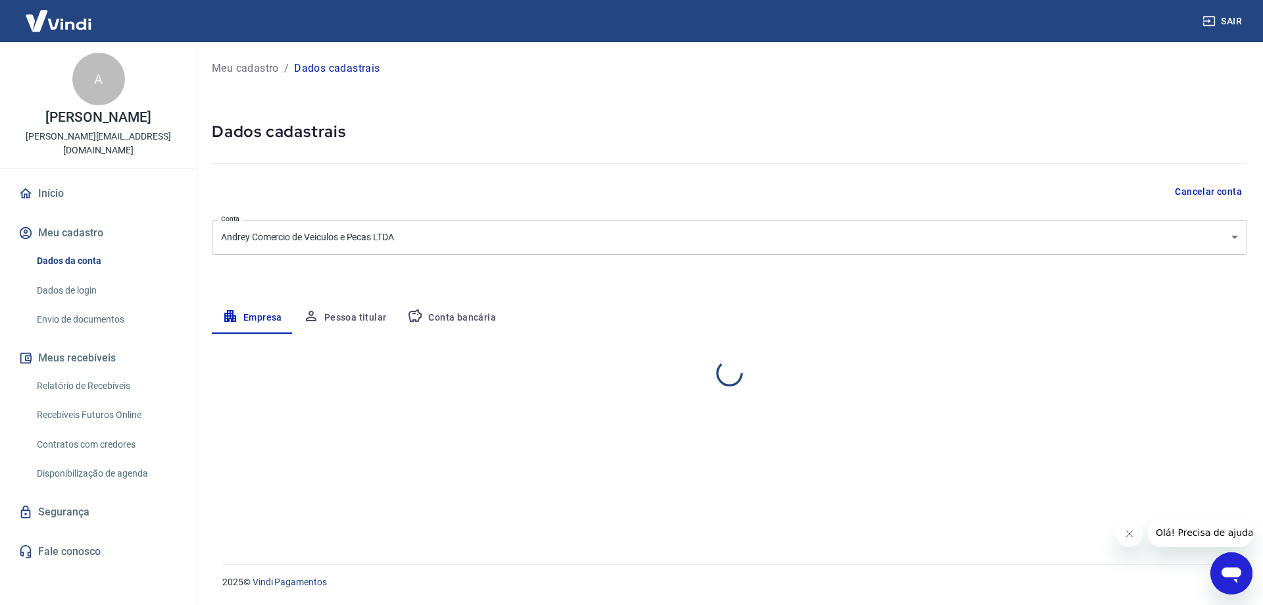
select select "SP"
select select "business"
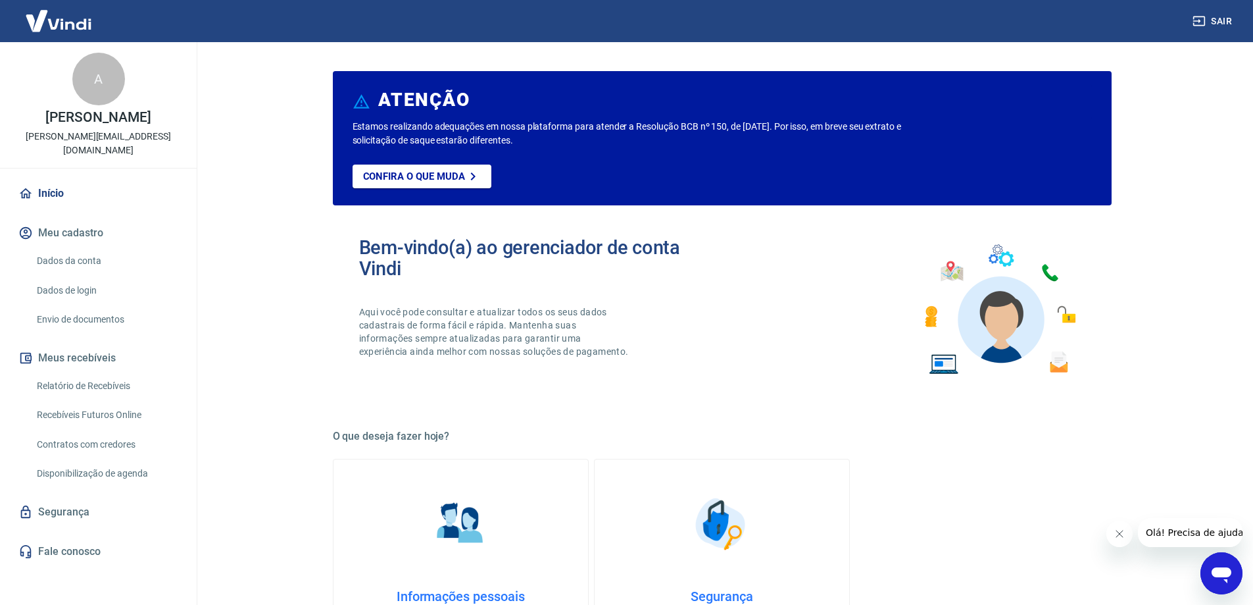
scroll to position [132, 0]
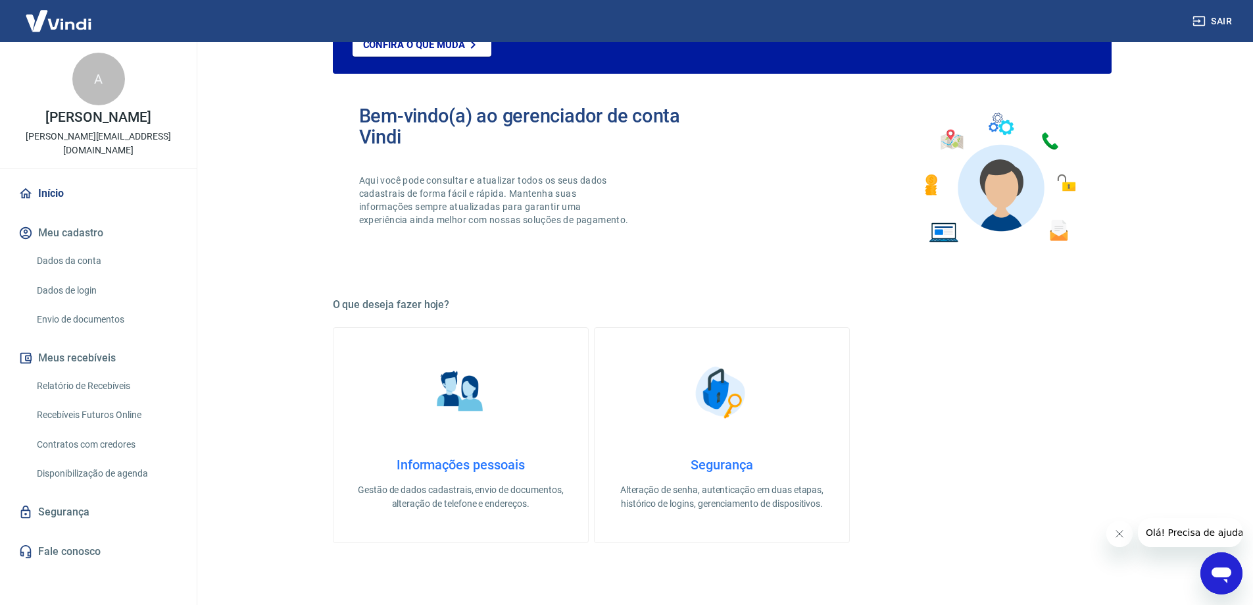
click at [724, 416] on img at bounding box center [722, 392] width 66 height 66
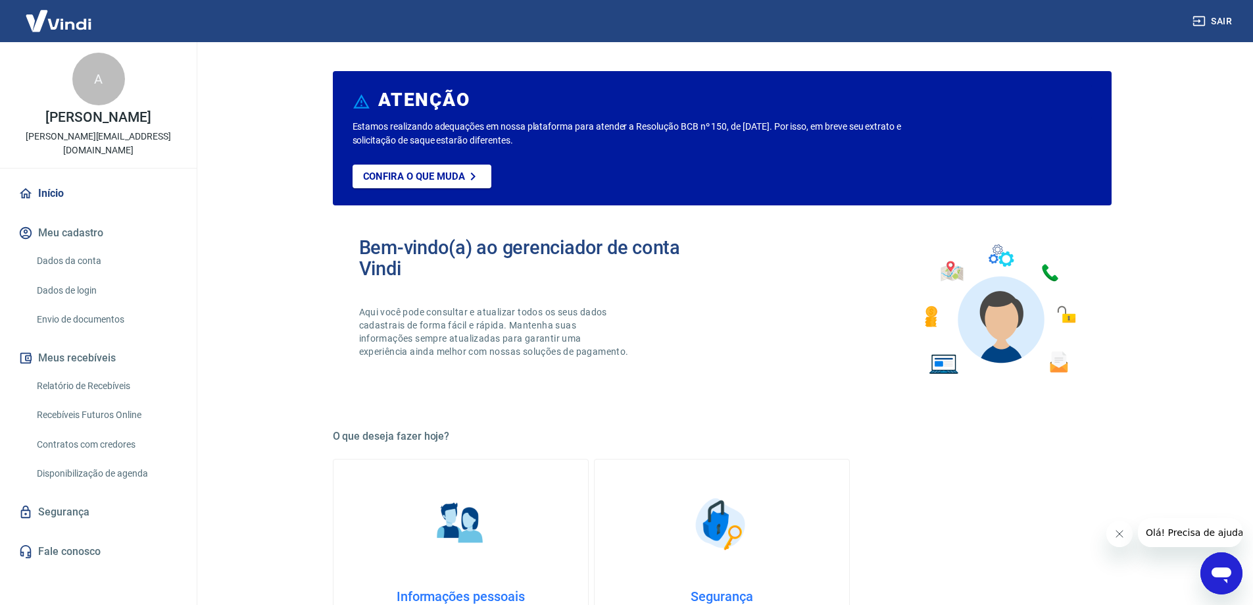
scroll to position [197, 0]
